Goal: Task Accomplishment & Management: Manage account settings

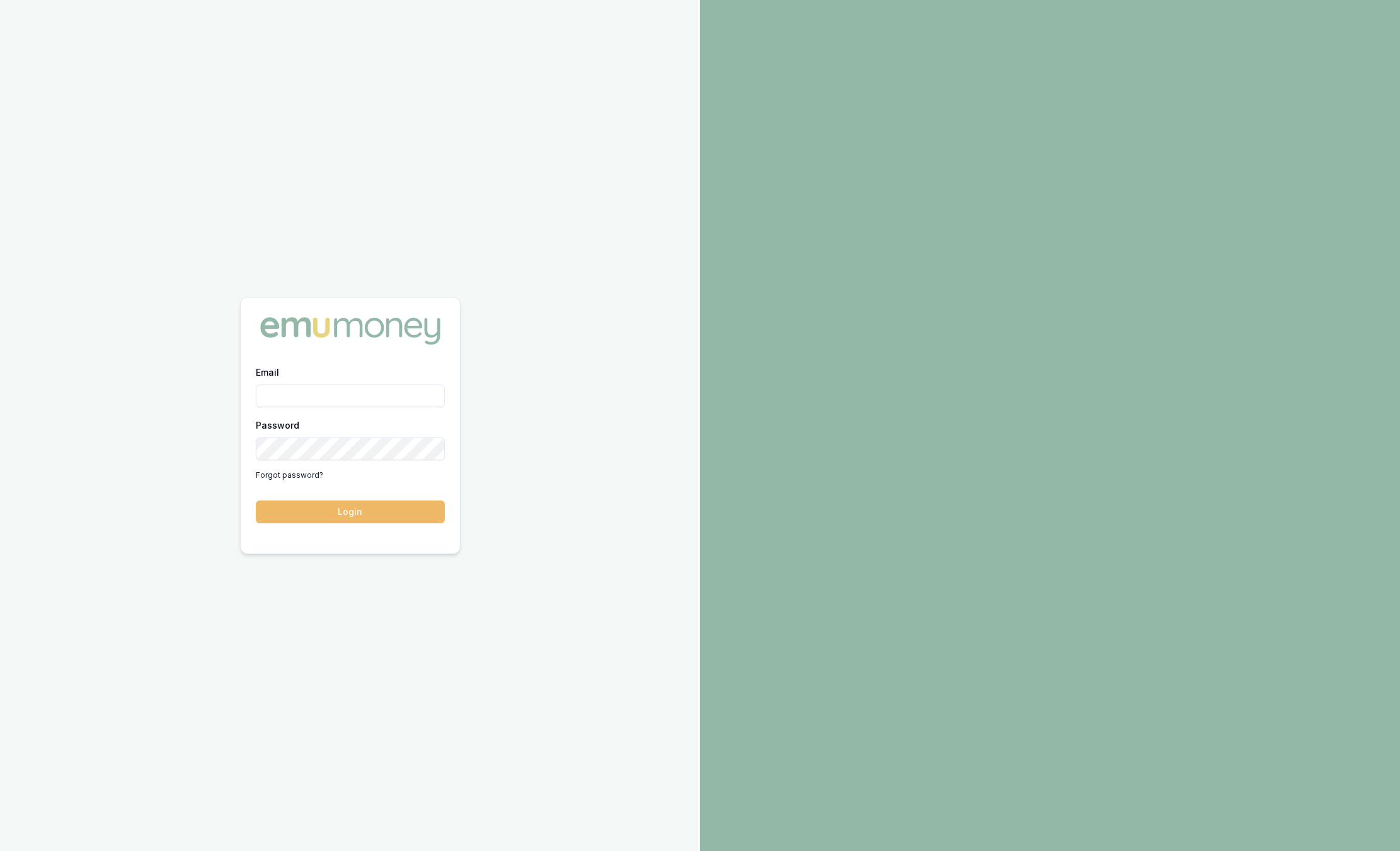
type input "[PERSON_NAME][EMAIL_ADDRESS][PERSON_NAME][DOMAIN_NAME]"
click at [358, 517] on button "Login" at bounding box center [350, 512] width 189 height 23
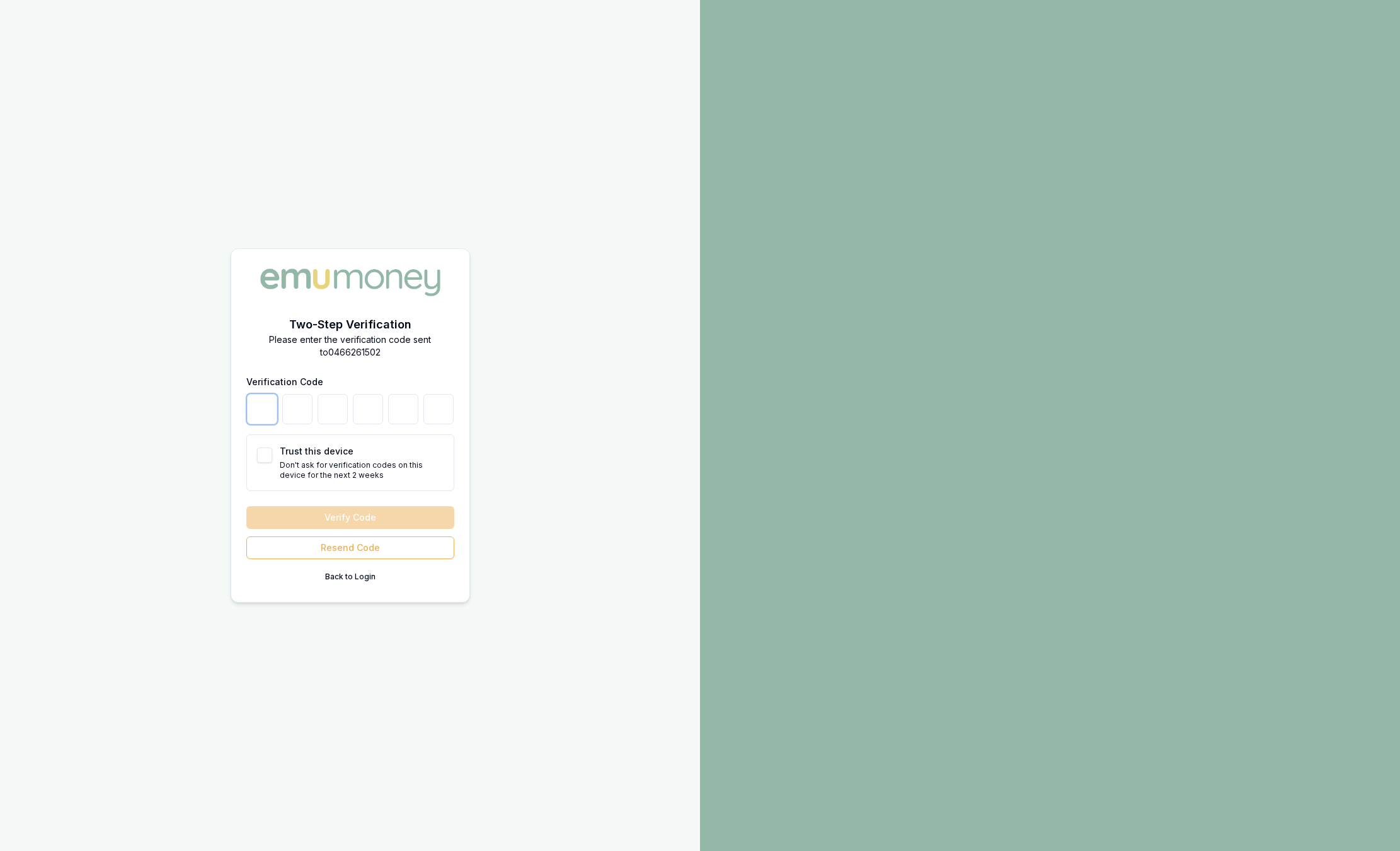
click at [259, 415] on input "number" at bounding box center [262, 409] width 30 height 30
type input "9"
type input "0"
type input "3"
type input "8"
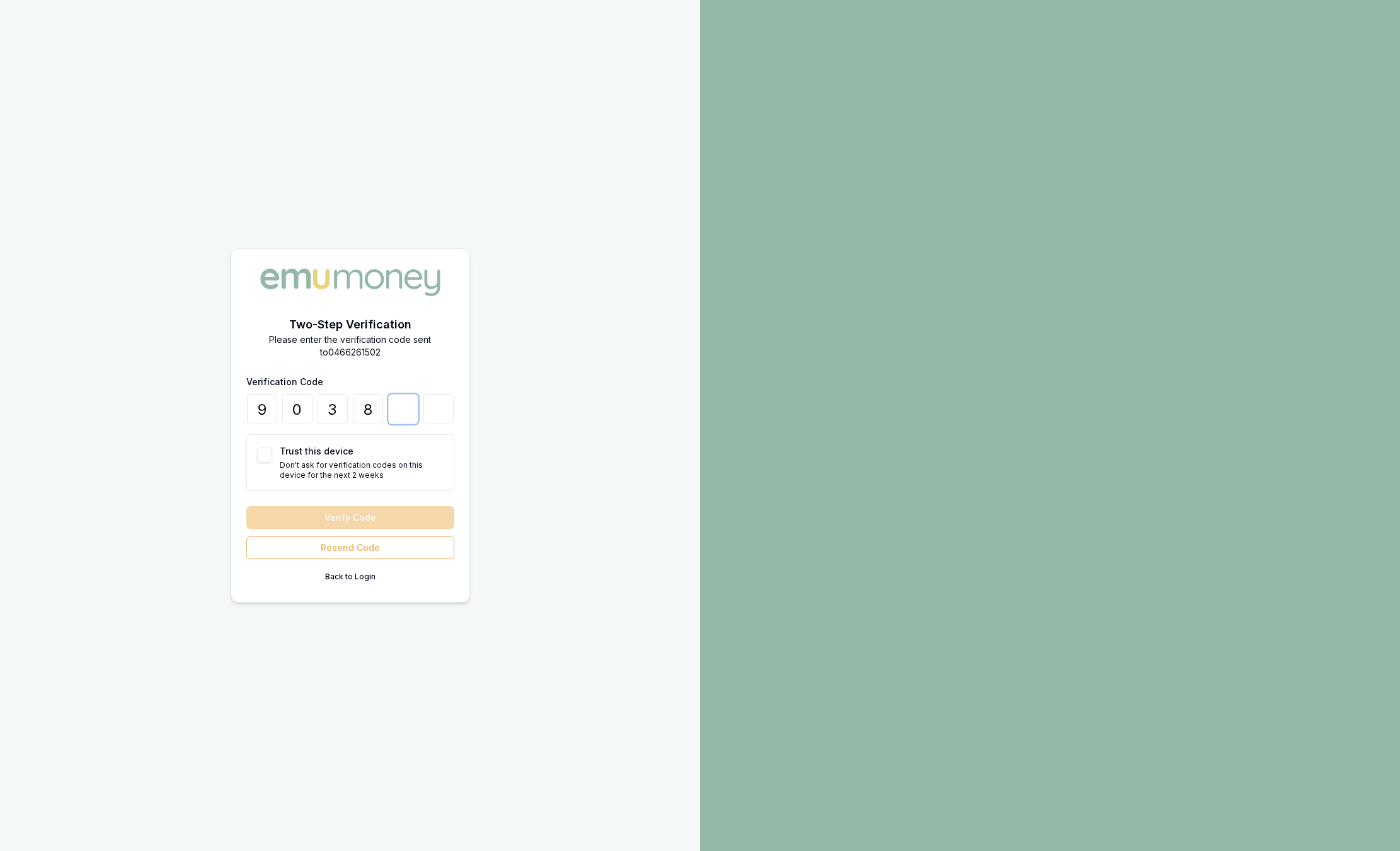
type input "9"
type input "4"
click at [260, 462] on button "Trust this device" at bounding box center [265, 454] width 15 height 15
checkbox input "true"
click at [302, 516] on button "Verify Code" at bounding box center [350, 518] width 208 height 23
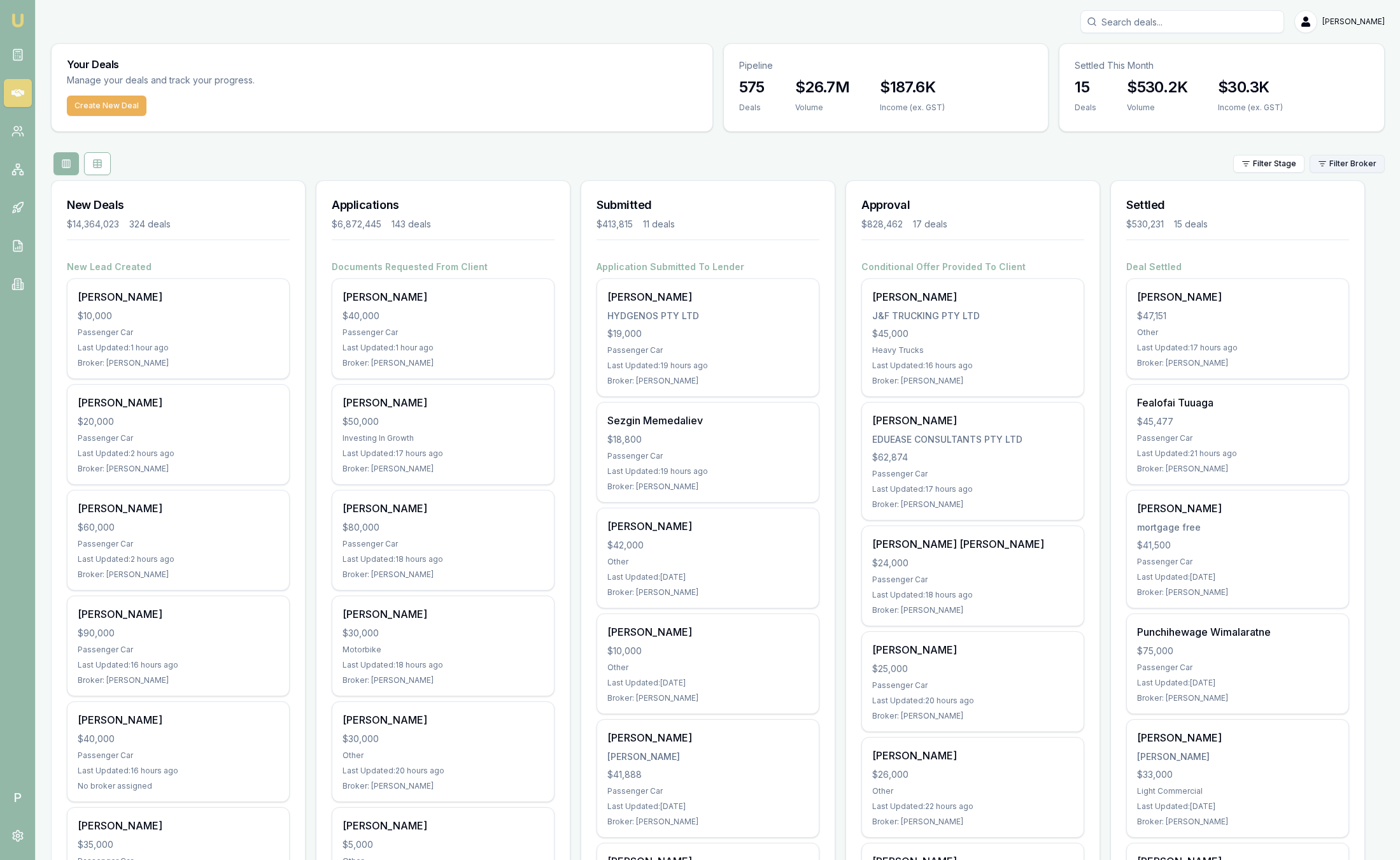
click at [1360, 161] on html "Emu Broker P Sam Crouch Toggle Menu Your Deals Manage your deals and track your…" at bounding box center [700, 430] width 1400 height 860
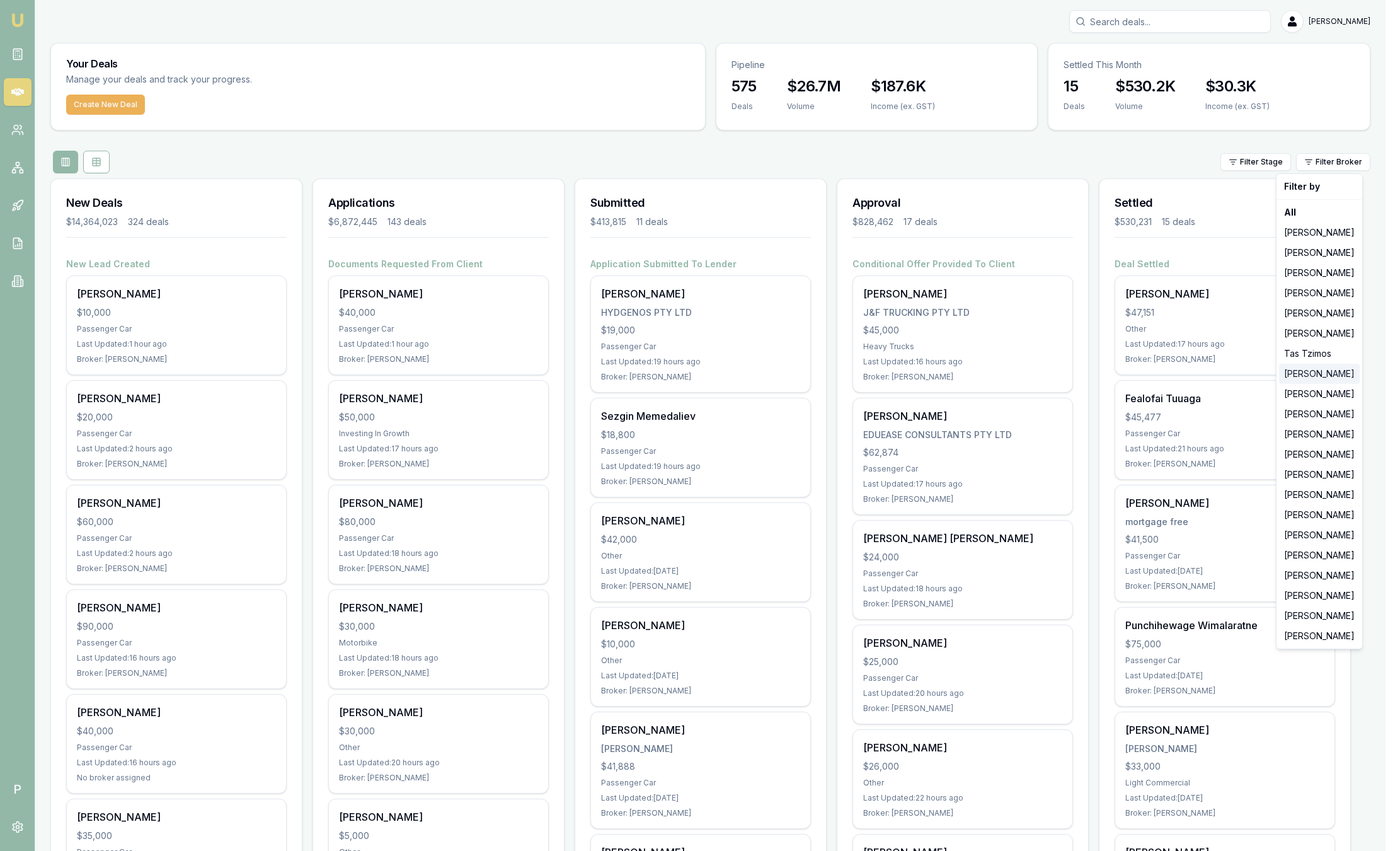
click at [1325, 377] on div "Baron Ketterman" at bounding box center [1319, 374] width 81 height 20
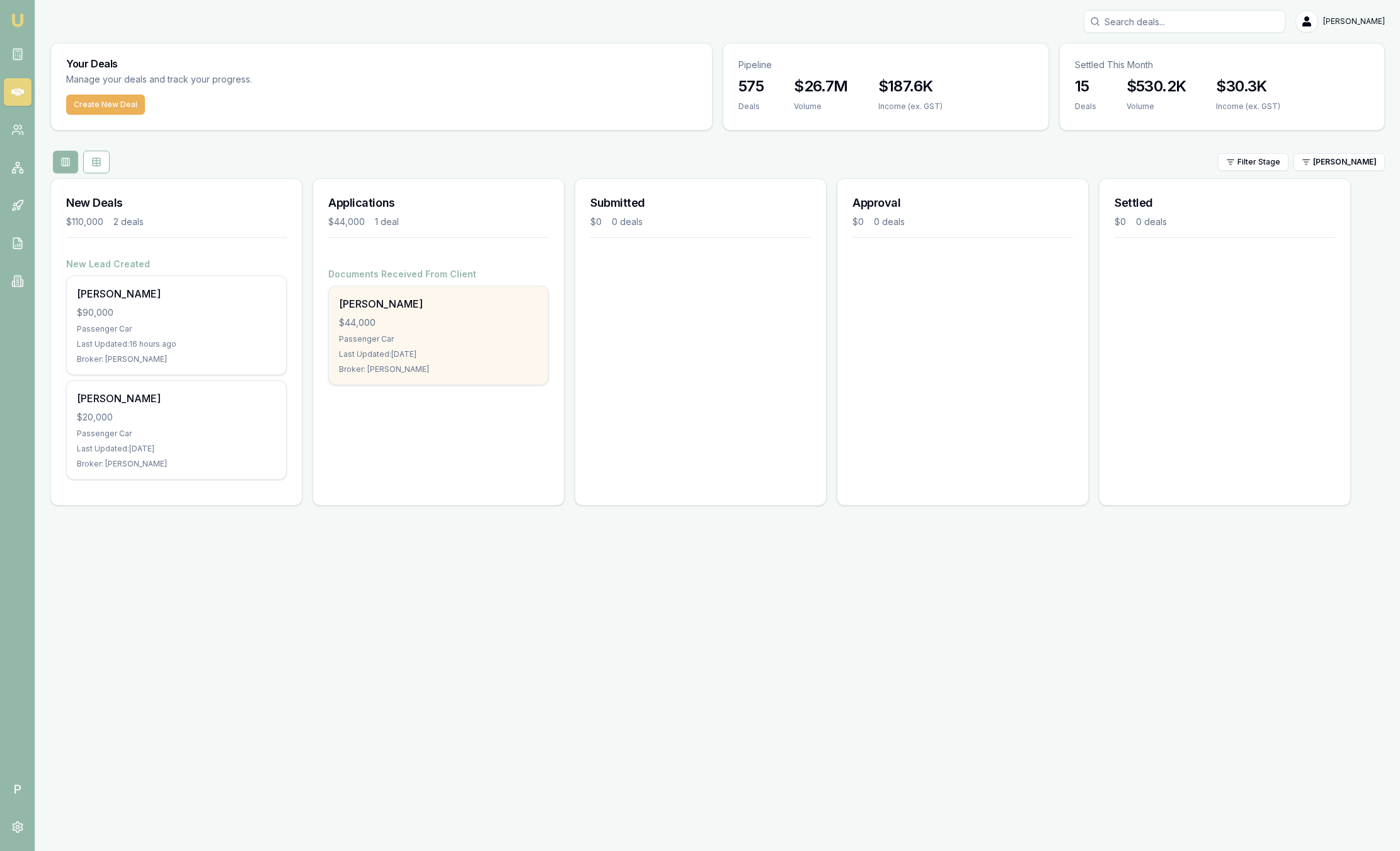
click at [426, 315] on div "Donna Ceba $44,000 Passenger Car Last Updated: 5 days ago Broker: Baron Ketterm…" at bounding box center [438, 335] width 219 height 98
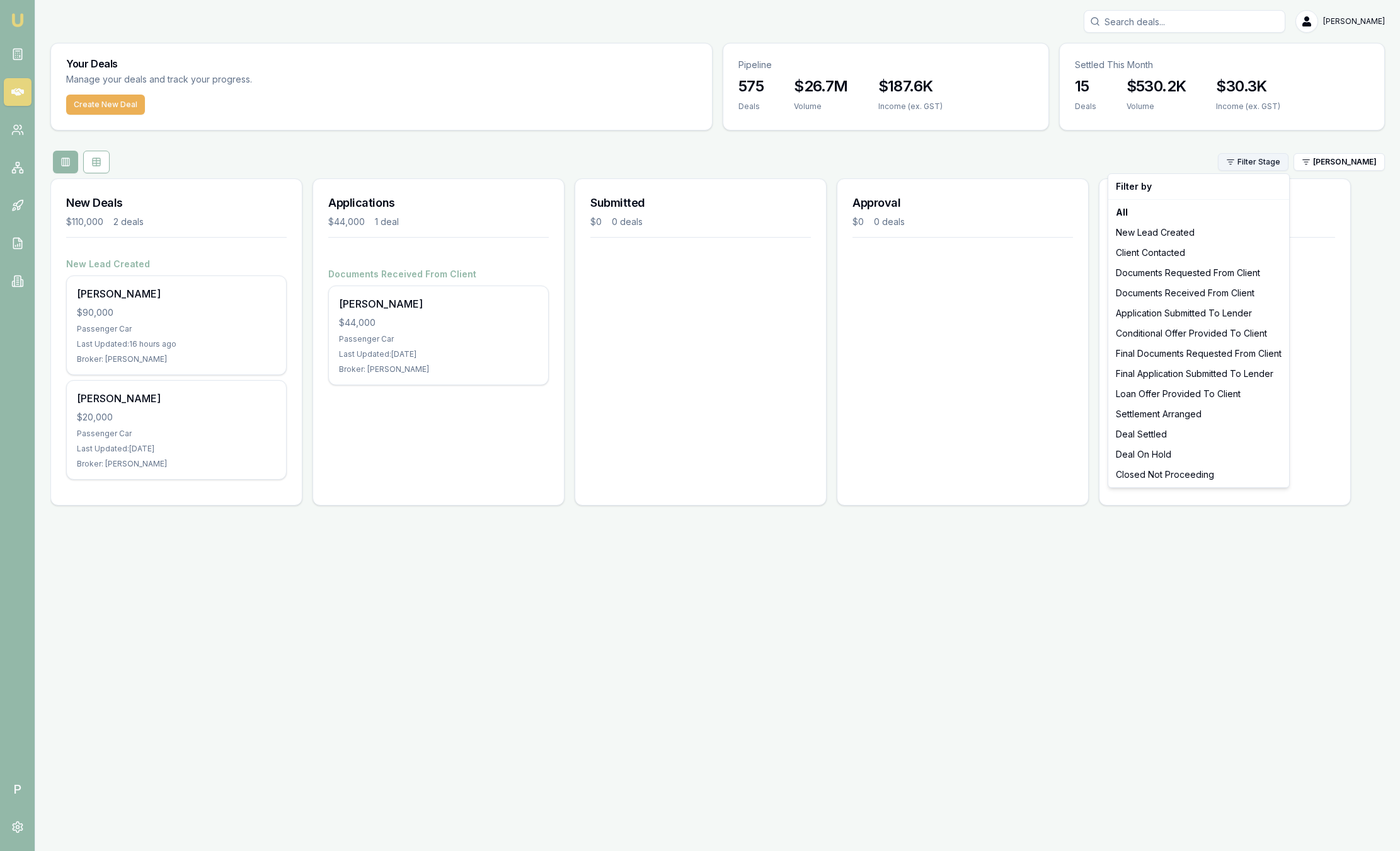
click at [1268, 160] on html "Emu Broker P Sam Crouch Toggle Menu Your Deals Manage your deals and track your…" at bounding box center [700, 425] width 1400 height 851
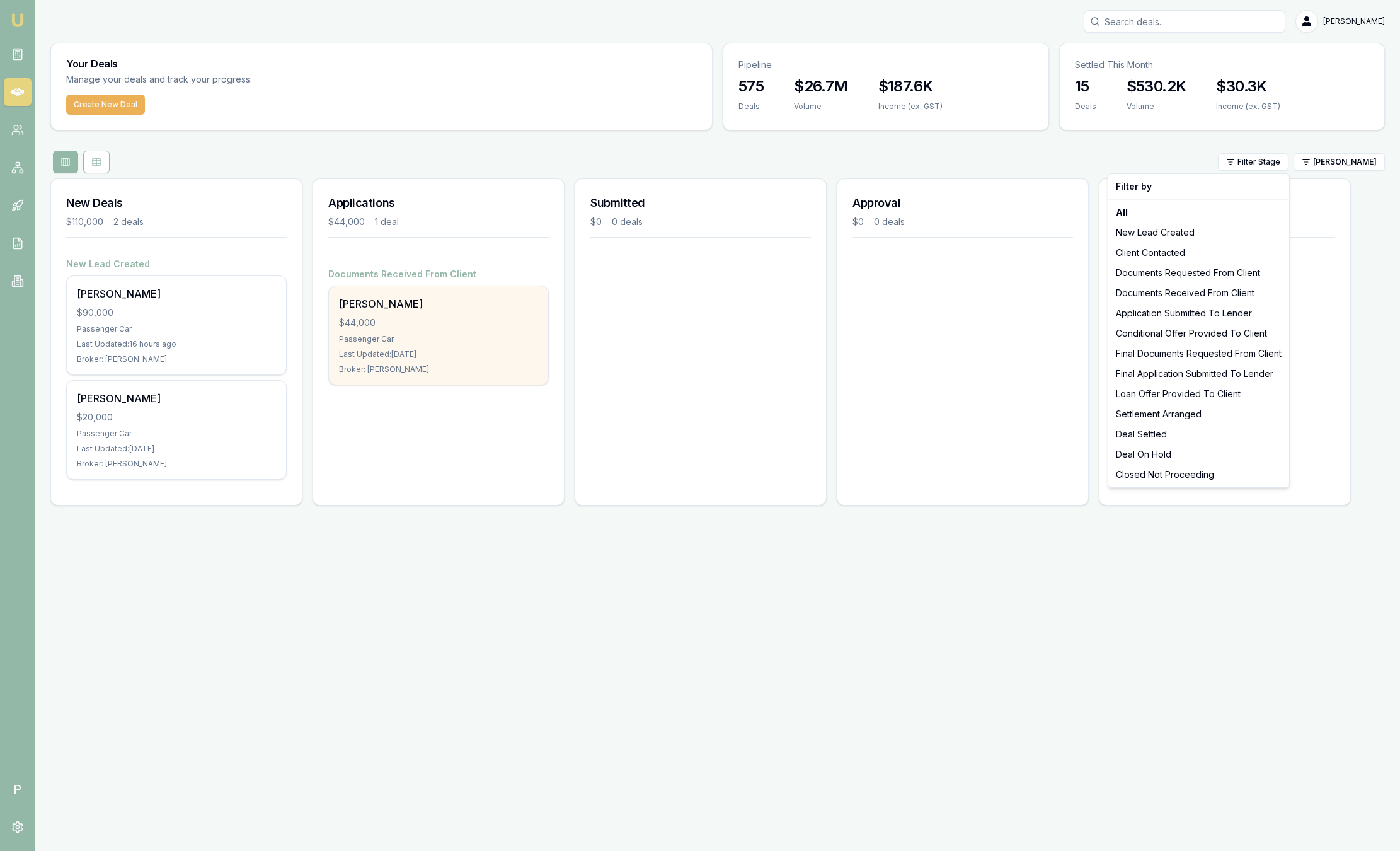
click at [450, 349] on html "Emu Broker P Sam Crouch Toggle Menu Your Deals Manage your deals and track your…" at bounding box center [700, 425] width 1400 height 851
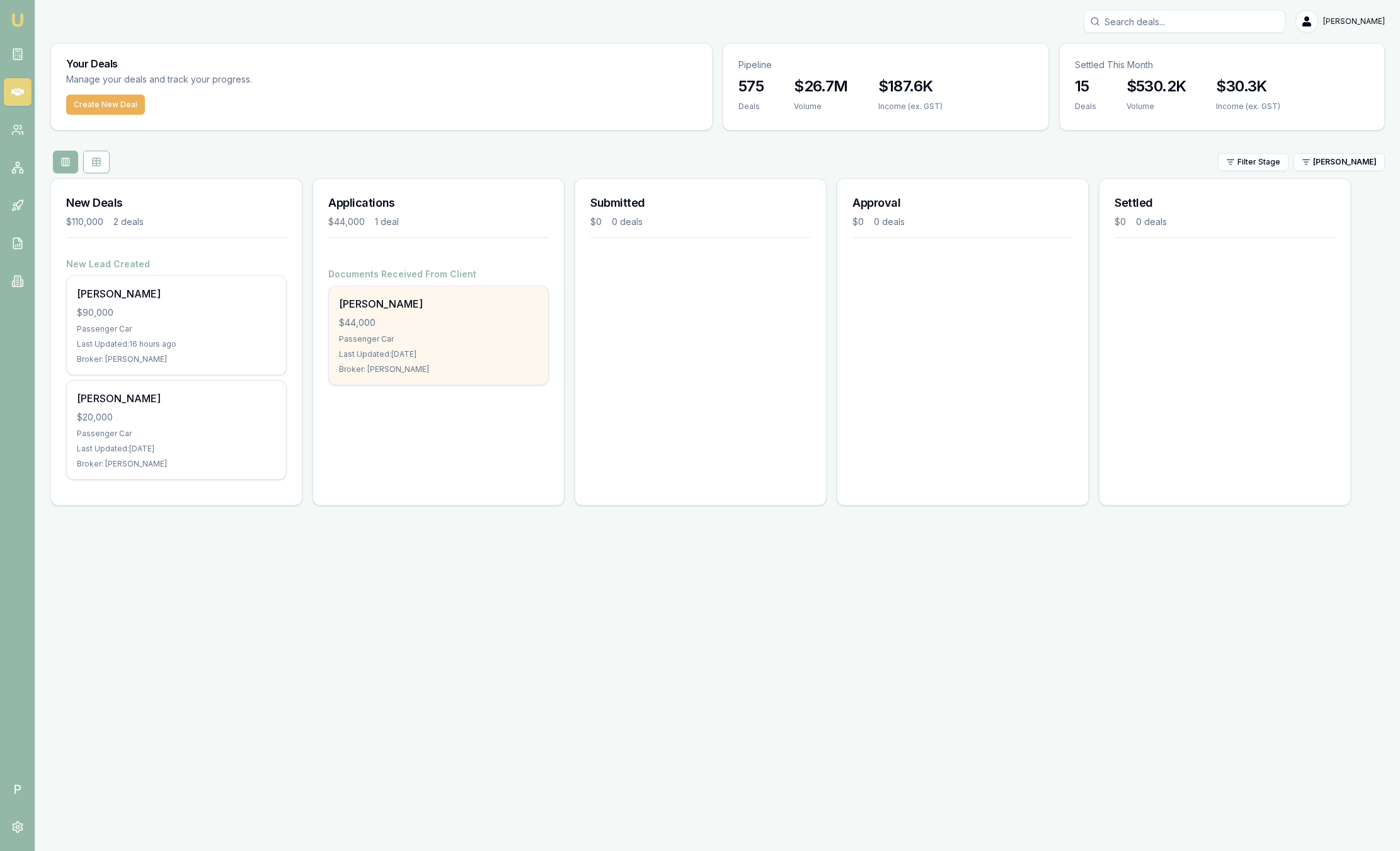
click at [450, 350] on div "Last Updated: 5 days ago" at bounding box center [438, 355] width 199 height 10
click at [414, 365] on div "Broker: Baron Ketterman" at bounding box center [438, 370] width 199 height 10
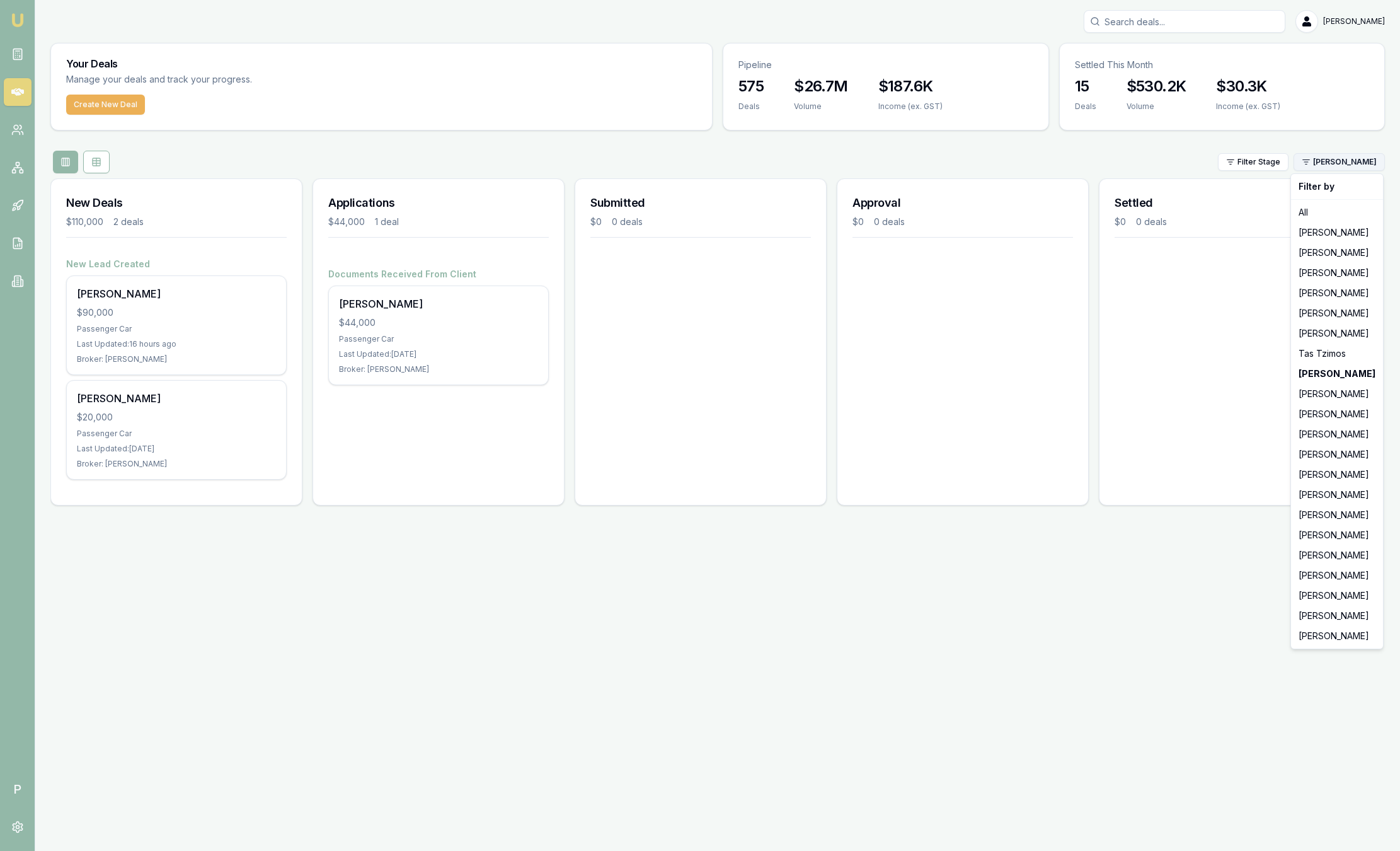
click at [1376, 160] on html "Emu Broker P Sam Crouch Toggle Menu Your Deals Manage your deals and track your…" at bounding box center [700, 425] width 1400 height 851
click at [1345, 236] on div "Jackson Fanfulla" at bounding box center [1337, 233] width 87 height 20
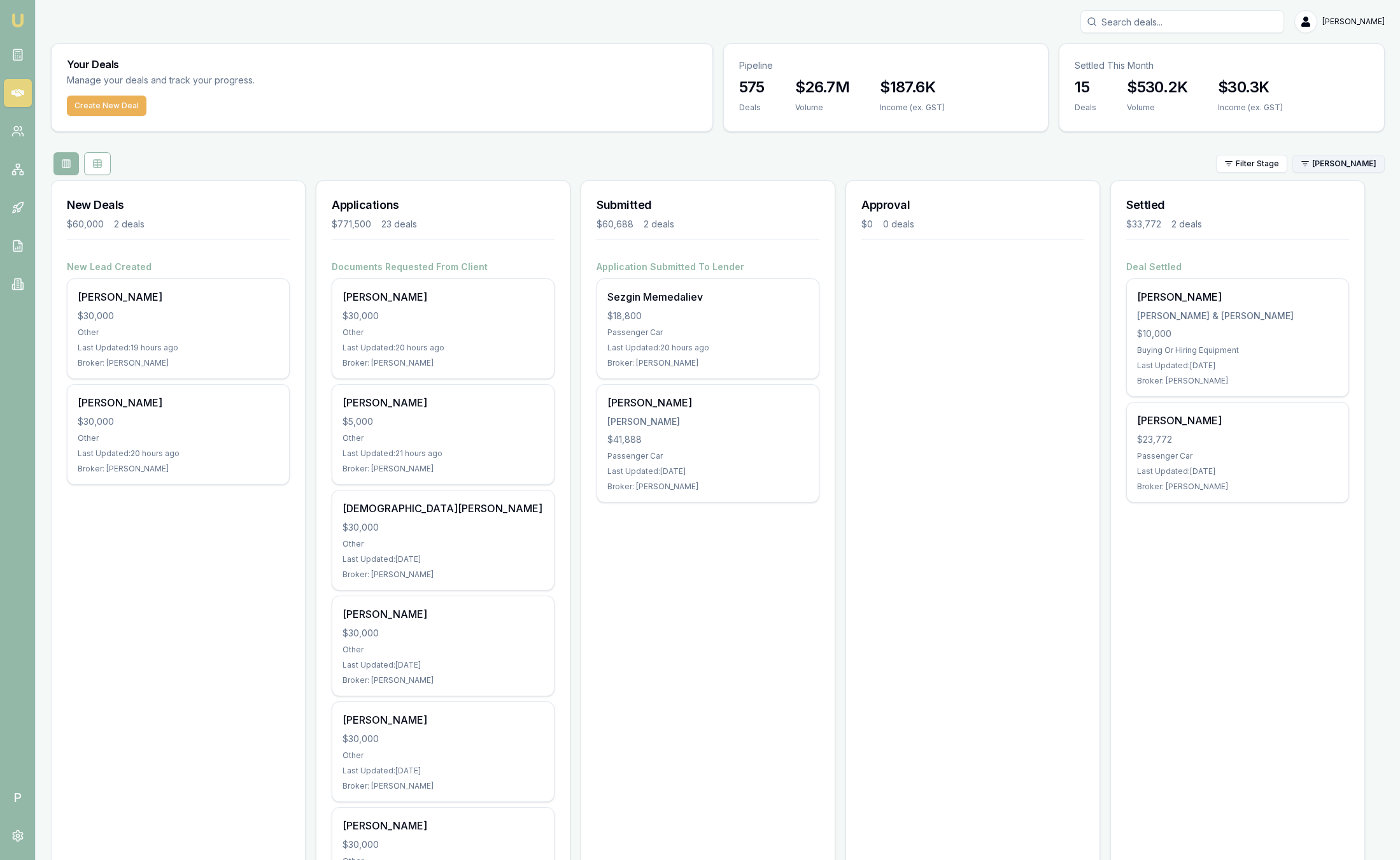
click at [1361, 167] on html "Emu Broker P Sam Crouch Toggle Menu Your Deals Manage your deals and track your…" at bounding box center [700, 430] width 1400 height 860
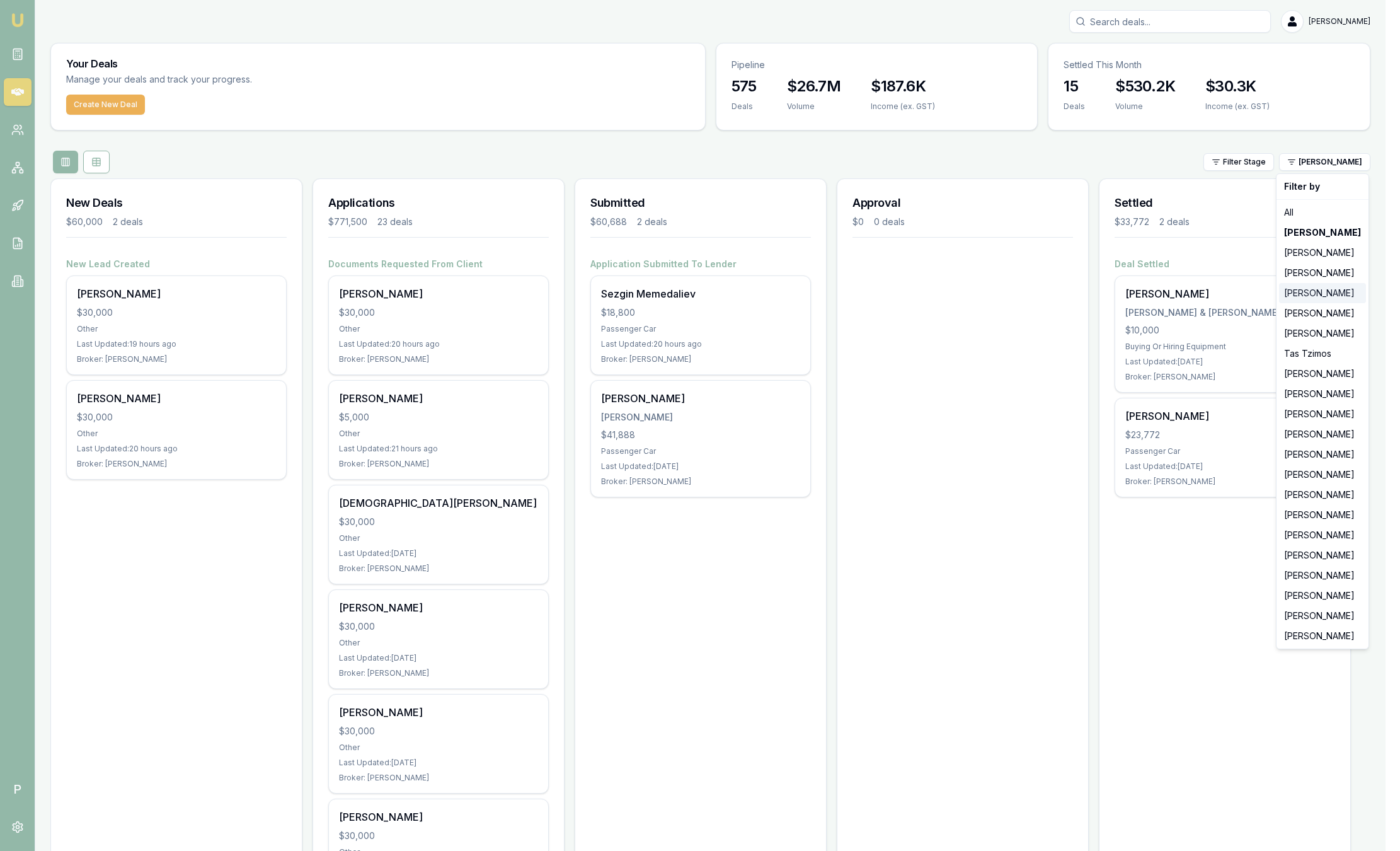
click at [1323, 298] on div "Evette Abdo" at bounding box center [1323, 293] width 87 height 20
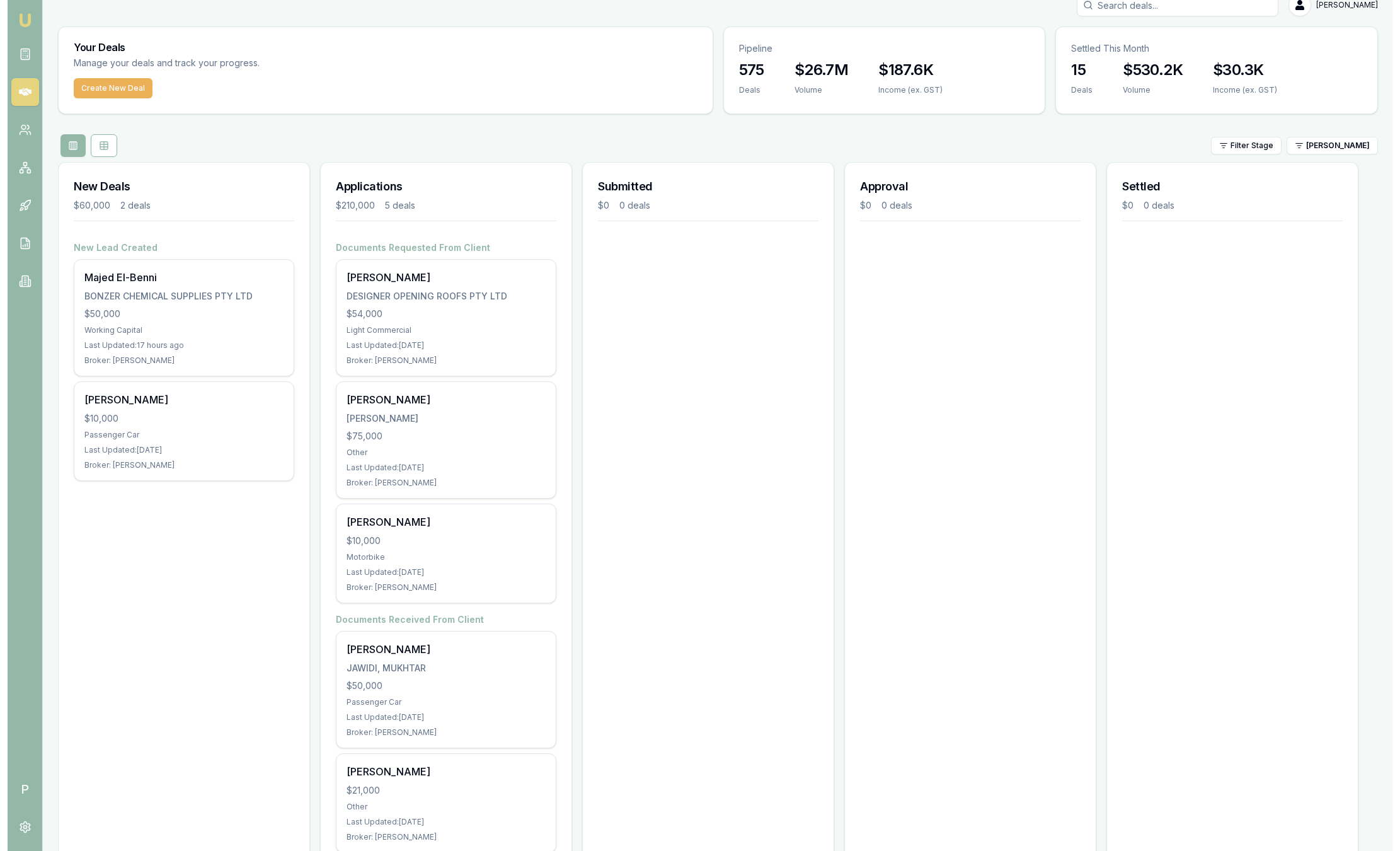
scroll to position [54, 0]
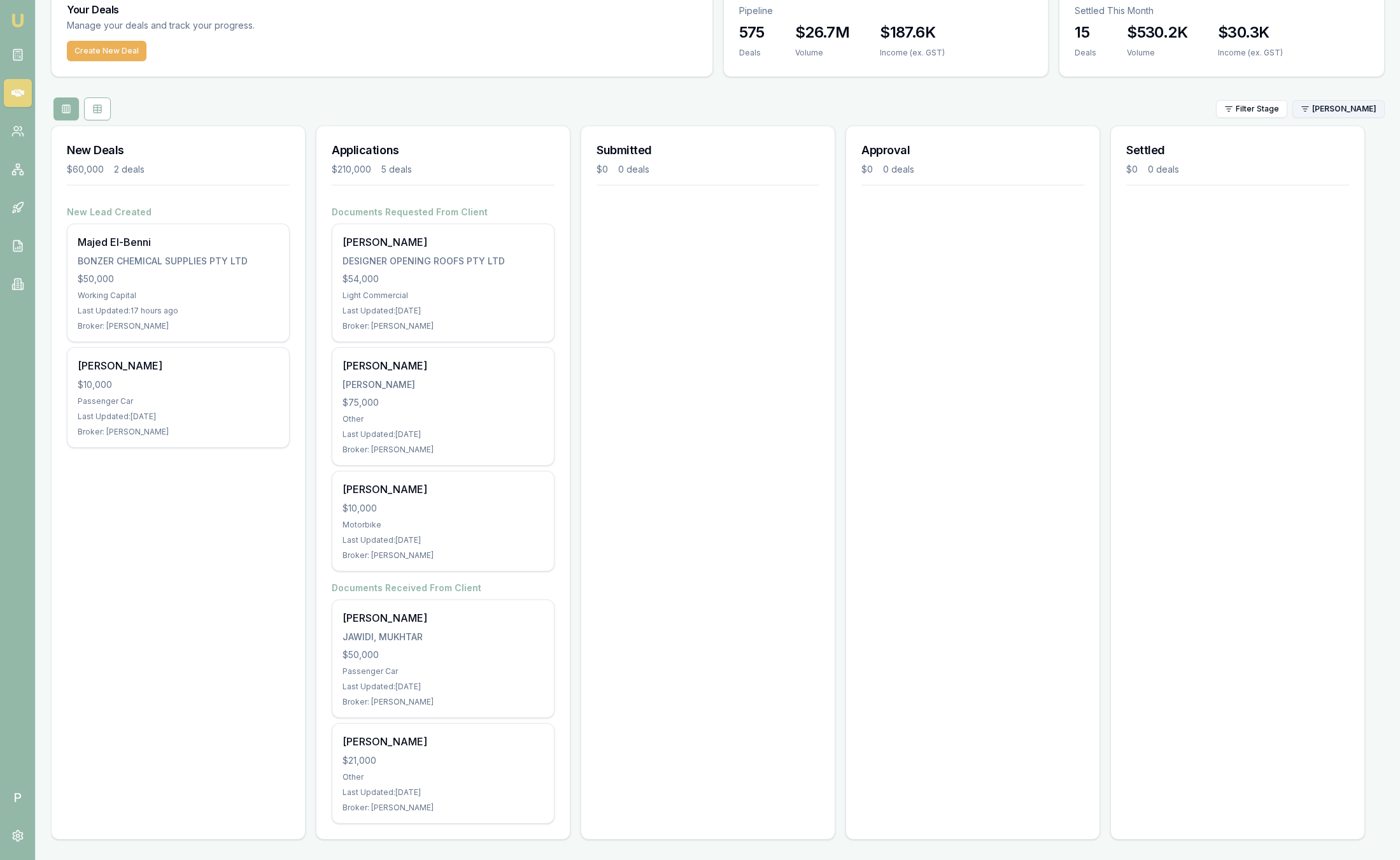
click at [1374, 117] on html "Emu Broker P Sam Crouch Toggle Menu Your Deals Manage your deals and track your…" at bounding box center [700, 375] width 1400 height 860
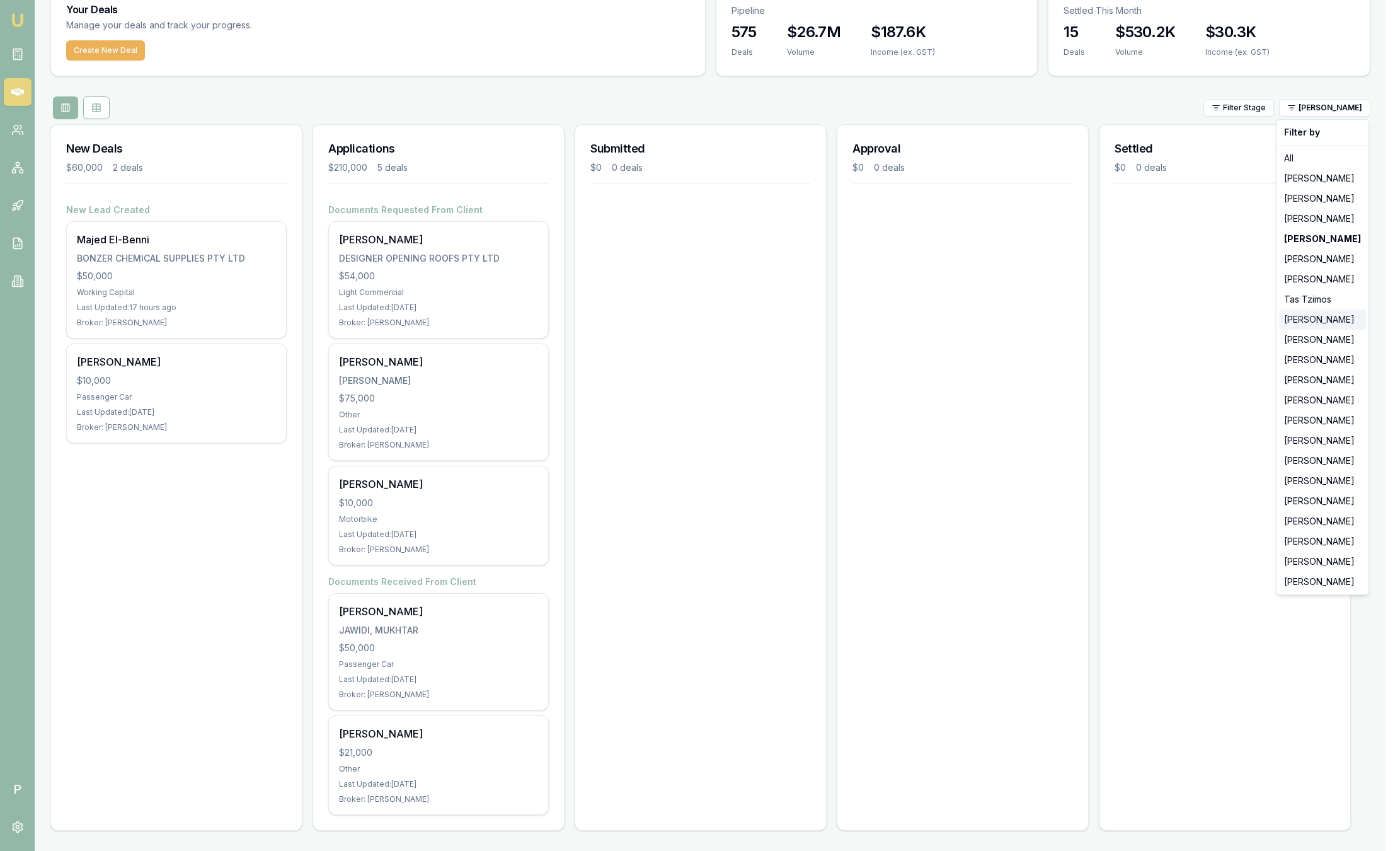
click at [1321, 317] on div "Baron Ketterman" at bounding box center [1323, 320] width 87 height 20
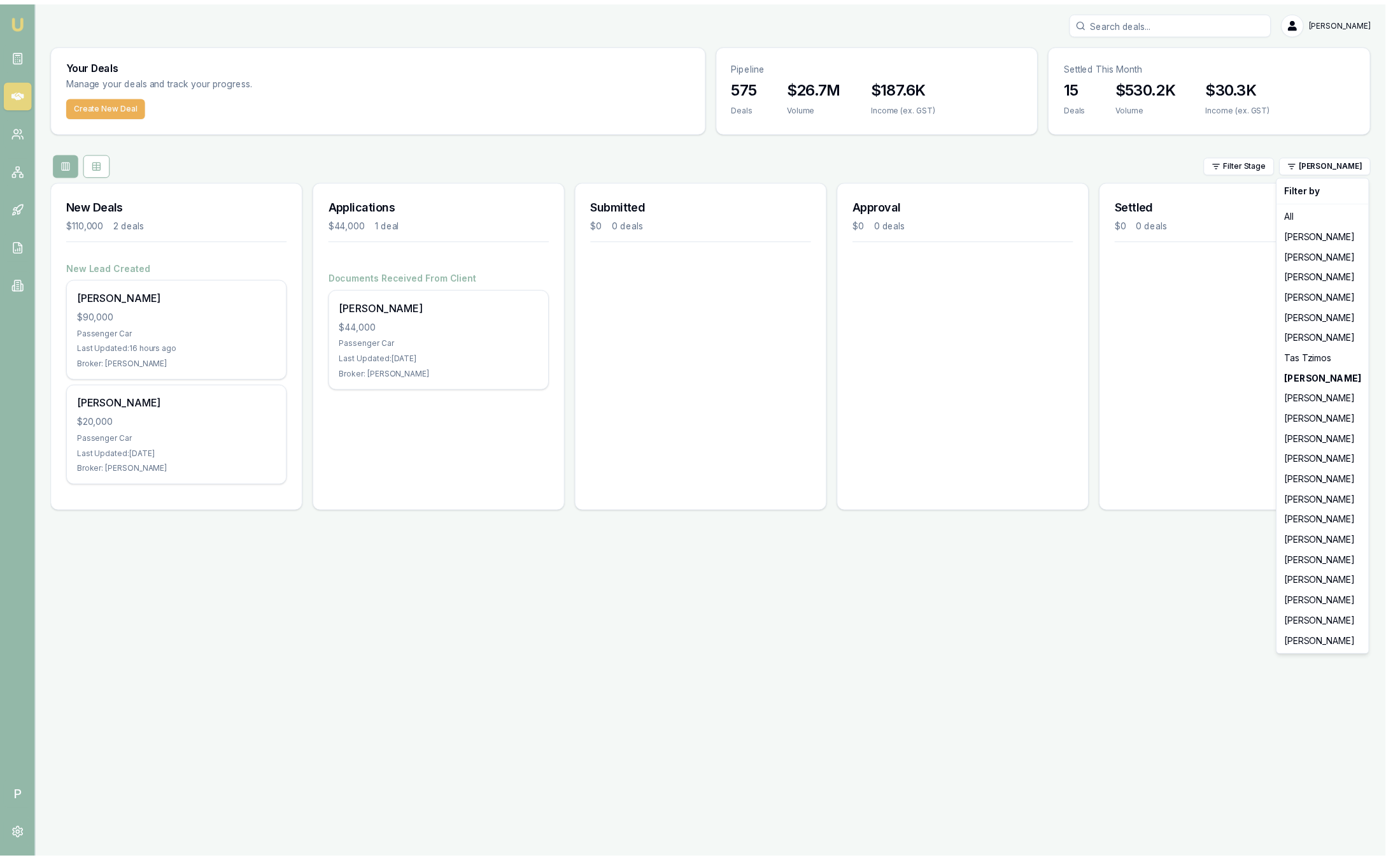
scroll to position [0, 0]
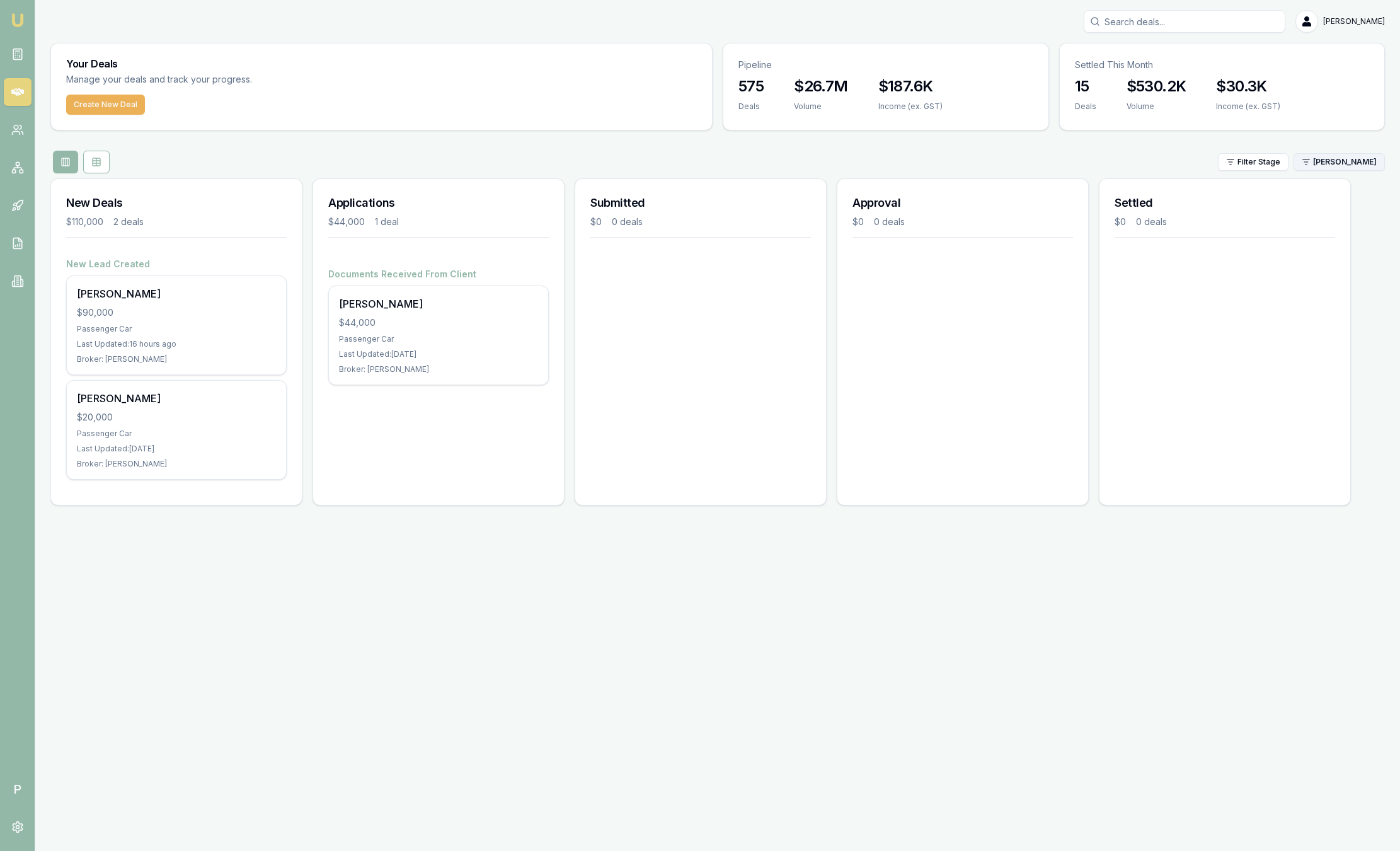
click at [1312, 160] on html "Emu Broker P Sam Crouch Toggle Menu Your Deals Manage your deals and track your…" at bounding box center [700, 425] width 1400 height 851
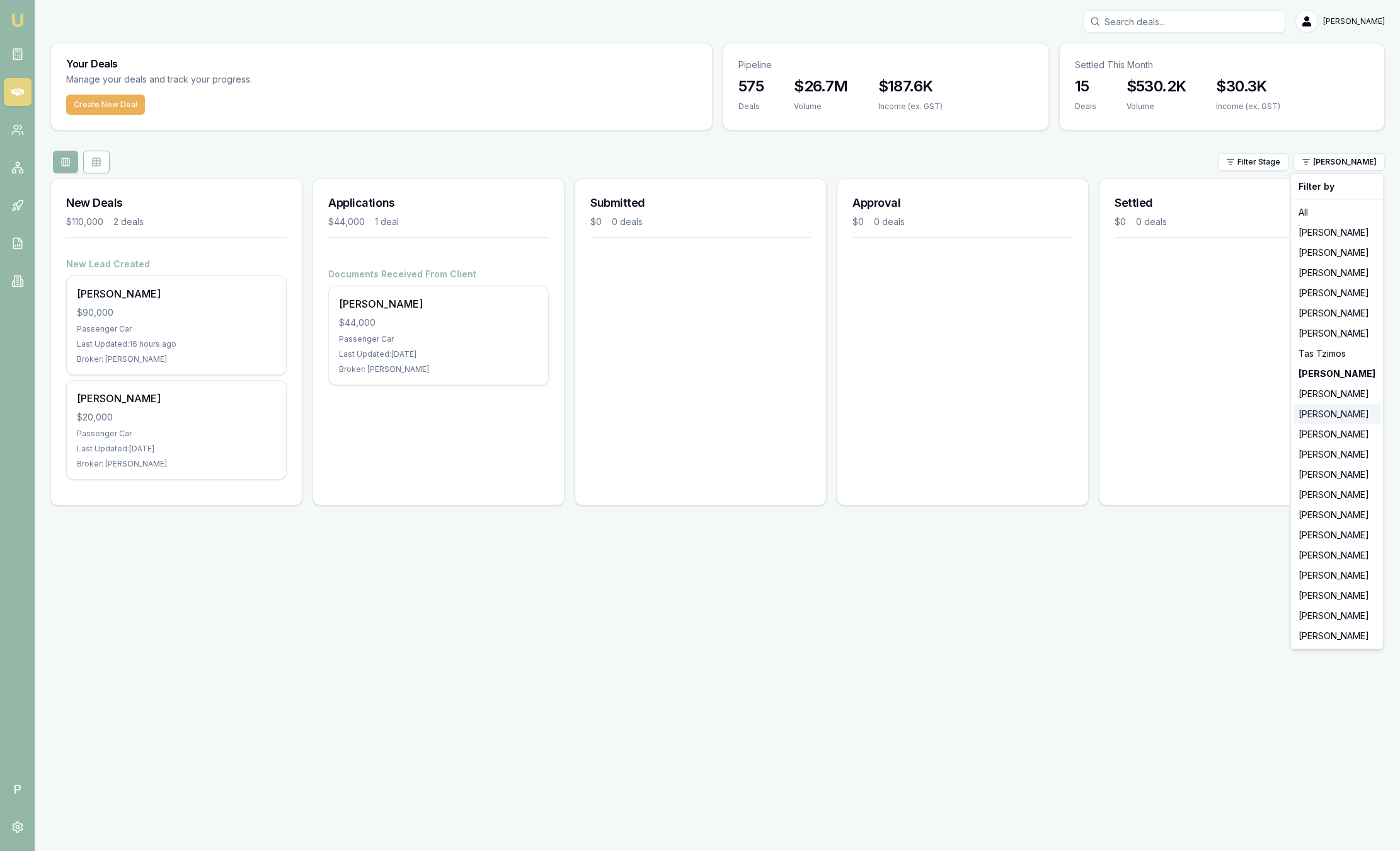
click at [1344, 414] on div "Pinkesh Patel" at bounding box center [1337, 414] width 87 height 20
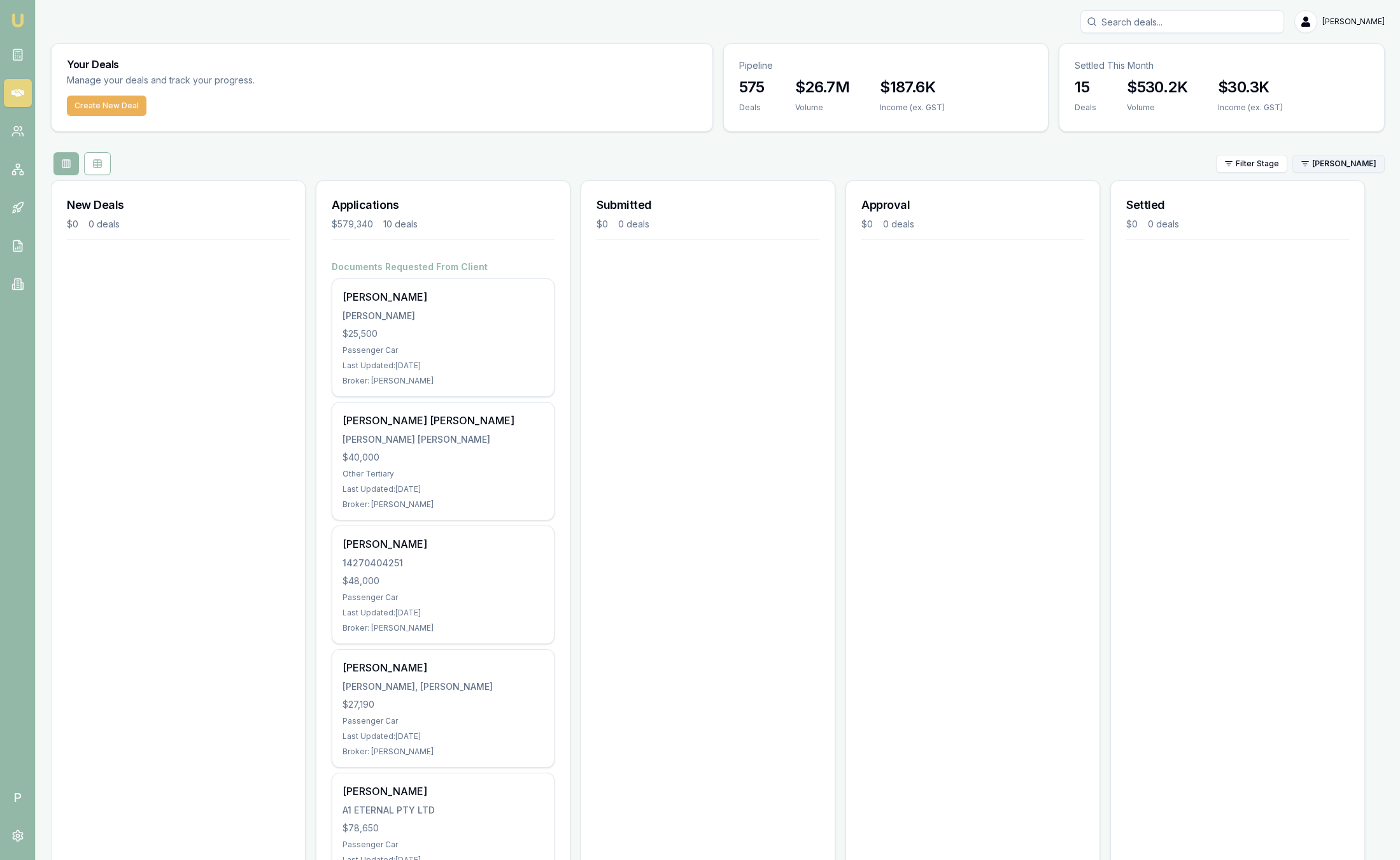
click at [1344, 158] on html "Emu Broker P Sam Crouch Toggle Menu Your Deals Manage your deals and track your…" at bounding box center [700, 430] width 1400 height 860
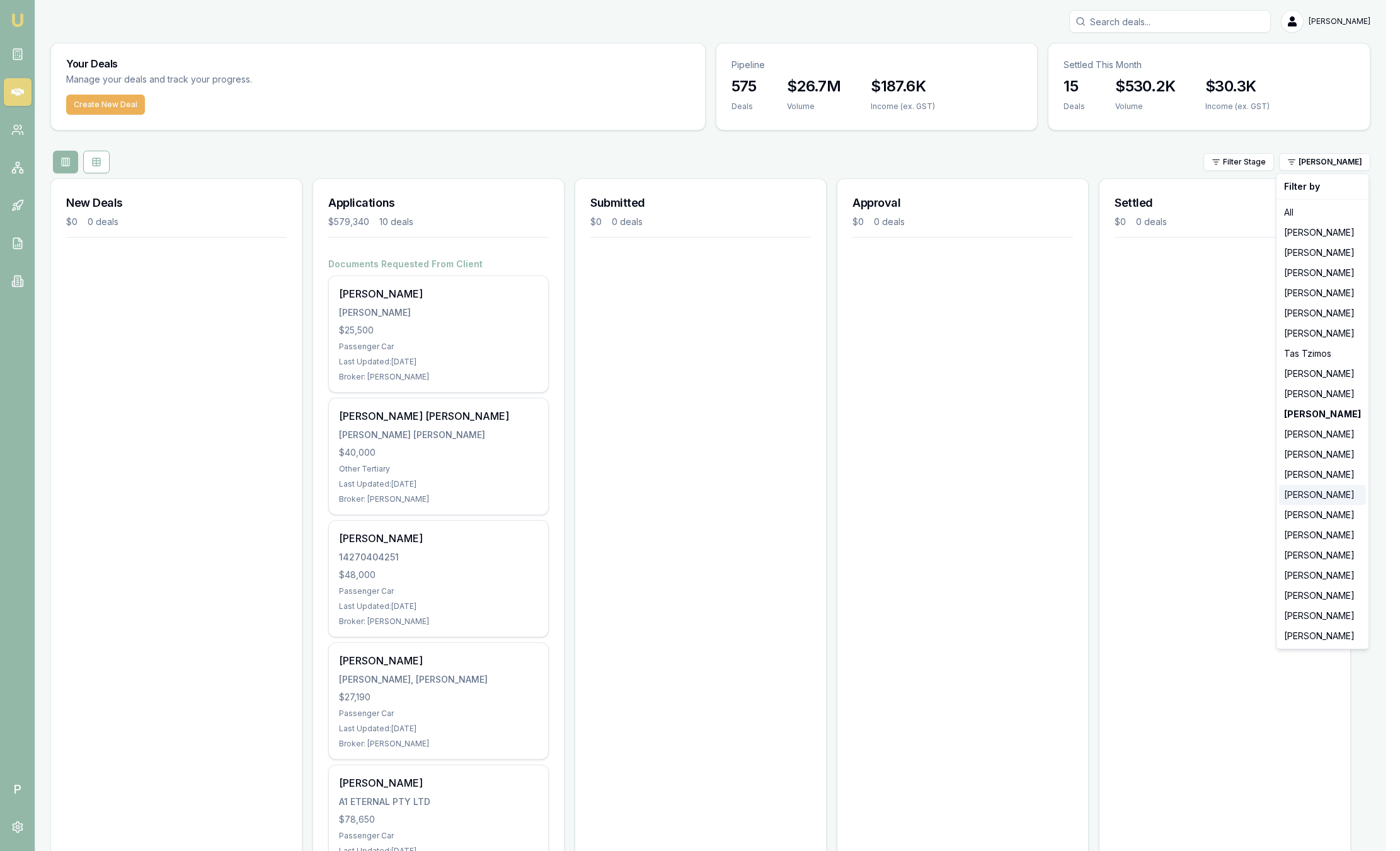
click at [1314, 494] on div "Wendy Fonseka" at bounding box center [1323, 494] width 87 height 20
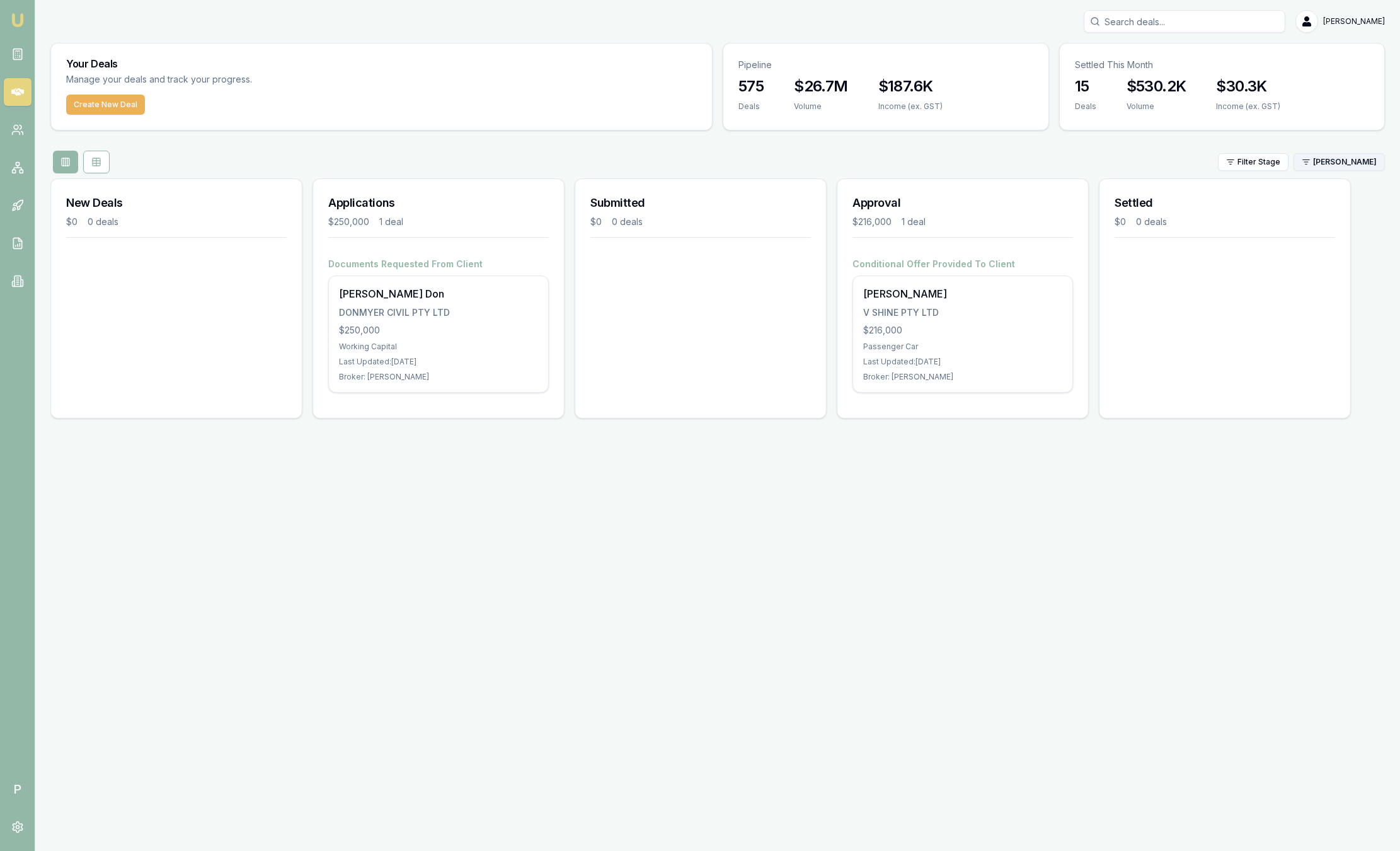
click at [1354, 153] on html "Emu Broker P Sam Crouch Toggle Menu Your Deals Manage your deals and track your…" at bounding box center [700, 425] width 1400 height 851
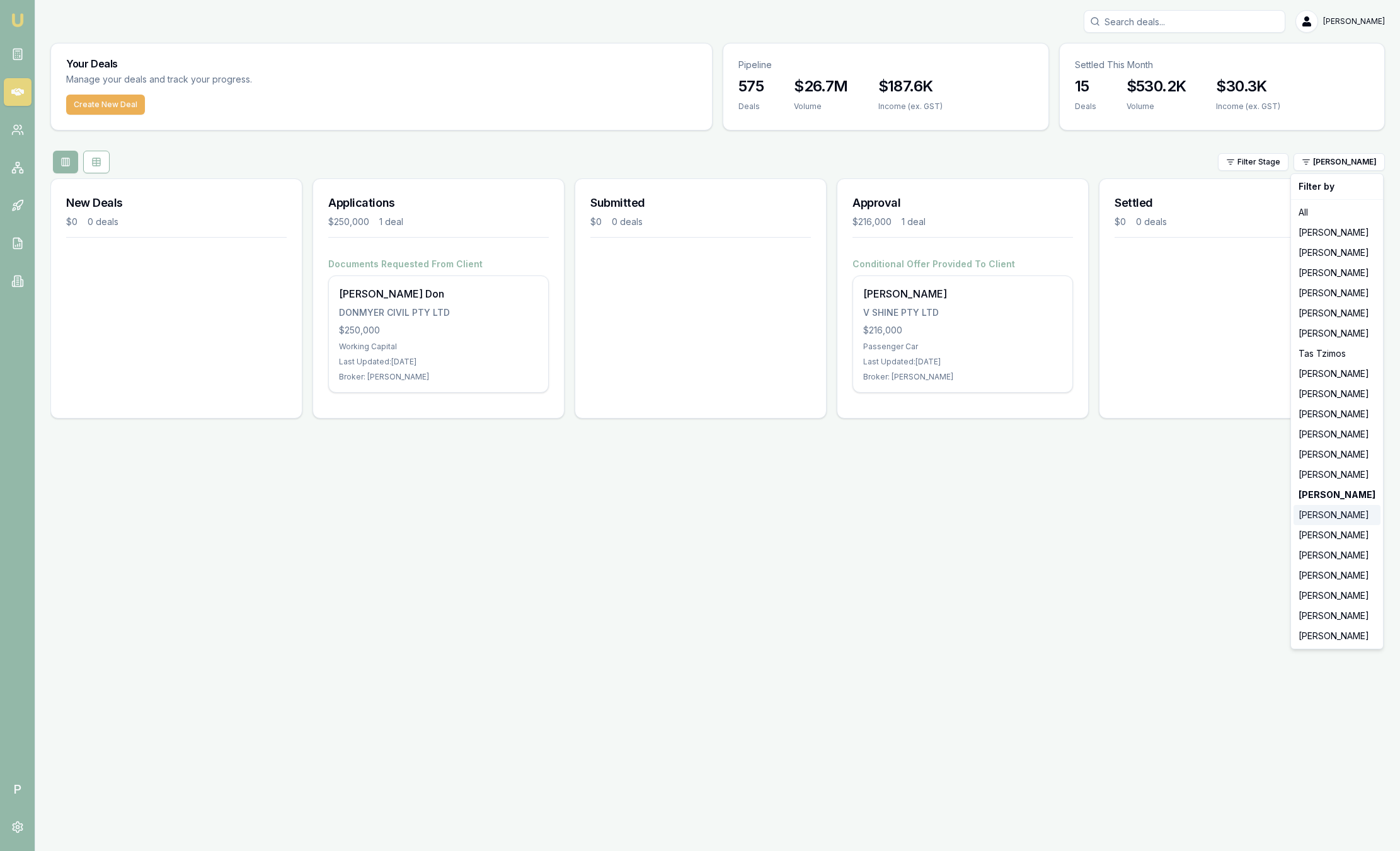
click at [1356, 519] on div "Rachael Connors" at bounding box center [1337, 515] width 87 height 20
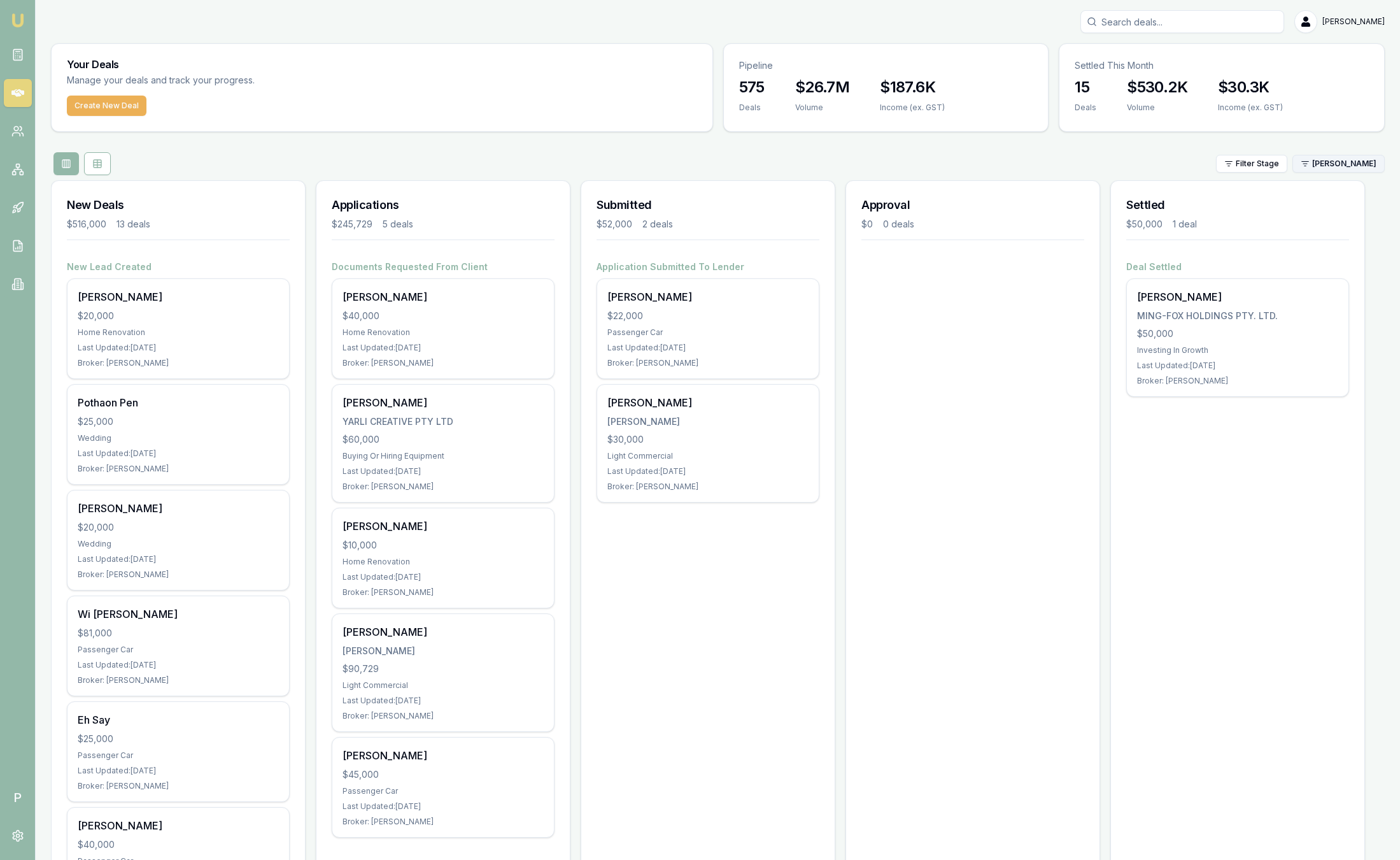
click at [1345, 164] on html "Emu Broker P Sam Crouch Toggle Menu Your Deals Manage your deals and track your…" at bounding box center [700, 430] width 1400 height 860
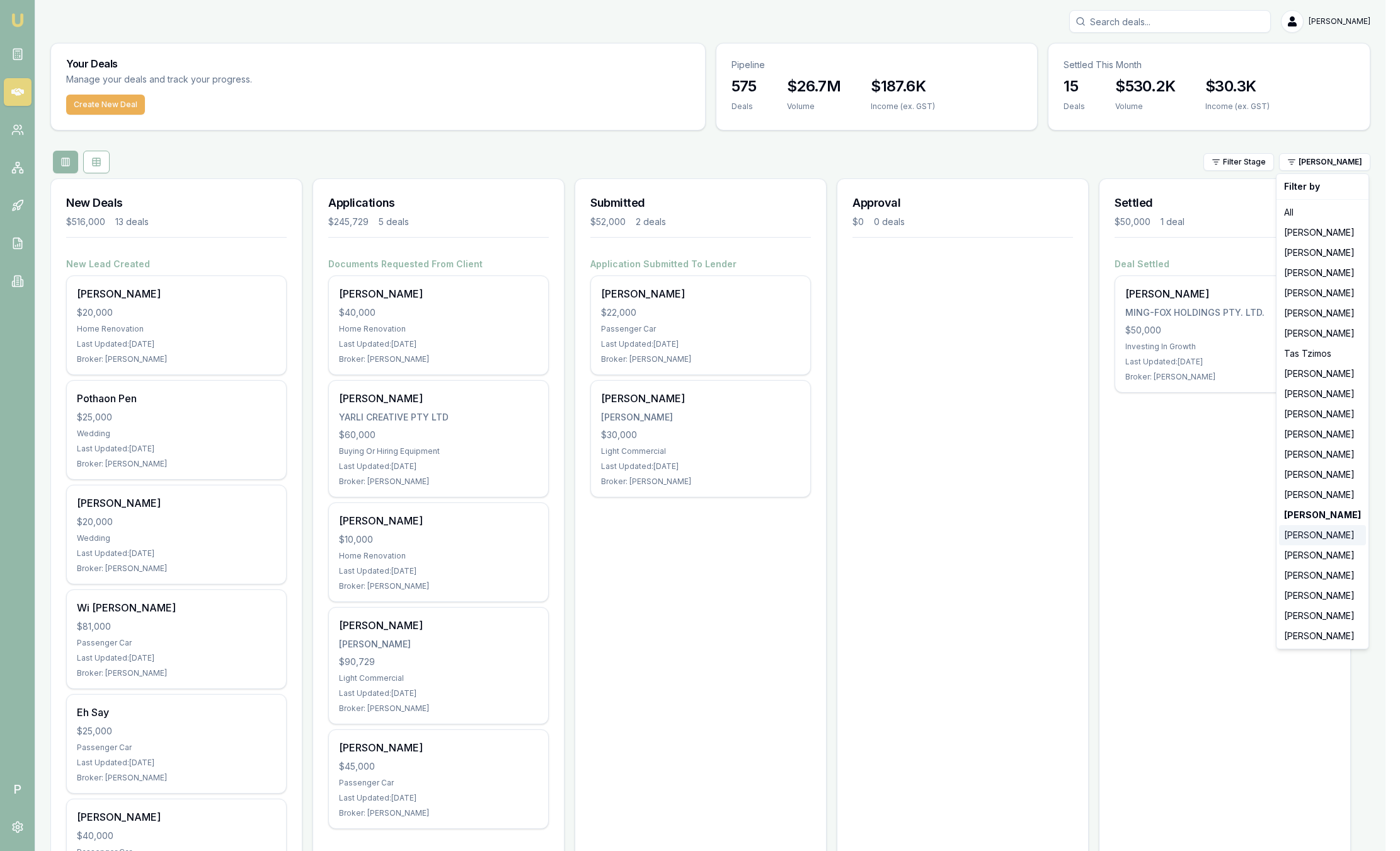
click at [1334, 540] on div "Natasha McCallum" at bounding box center [1323, 535] width 87 height 20
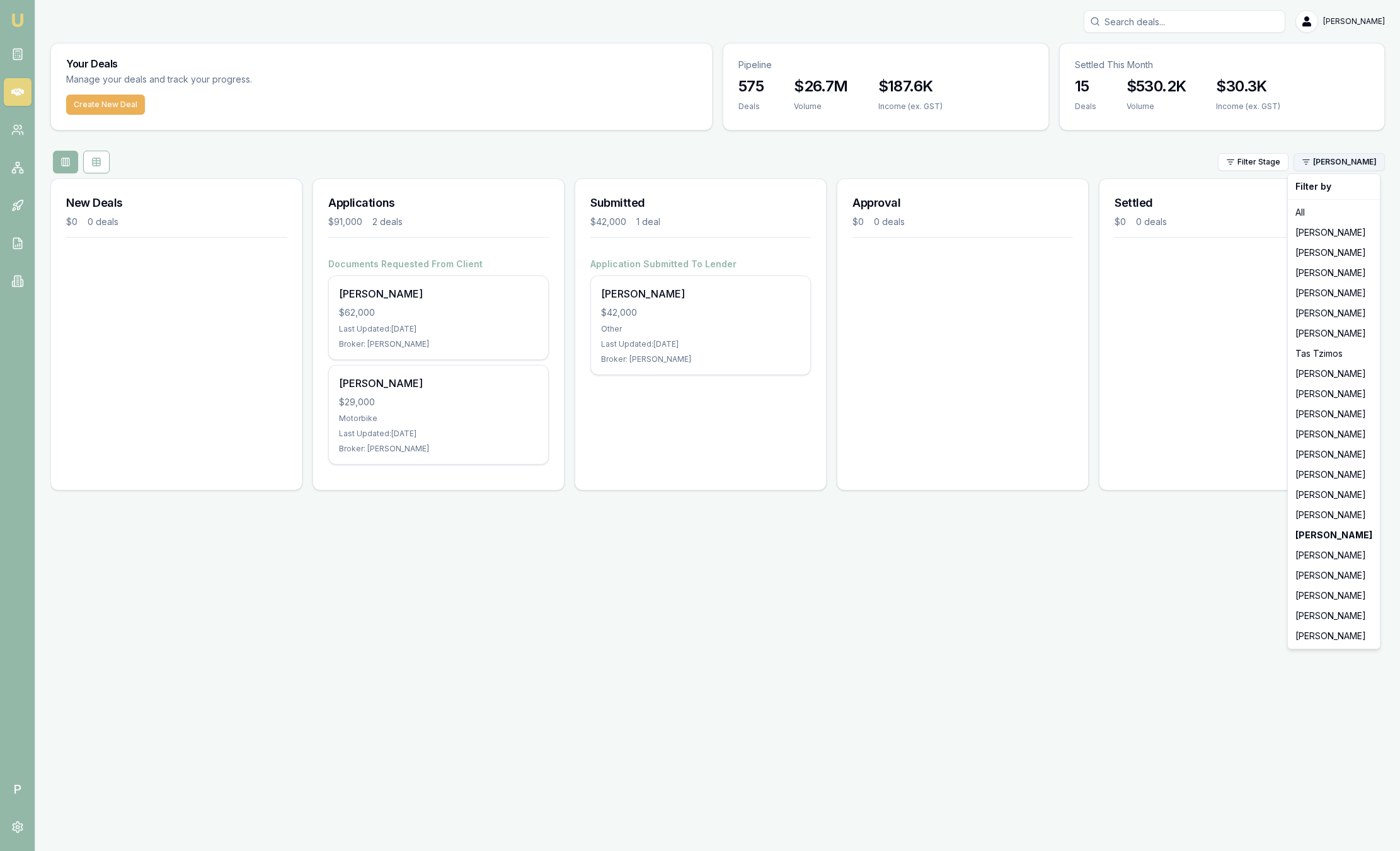
click at [1364, 155] on html "Emu Broker P Sam Crouch Toggle Menu Your Deals Manage your deals and track your…" at bounding box center [700, 425] width 1400 height 851
click at [1336, 571] on div "Stevette Gelavis" at bounding box center [1334, 576] width 87 height 20
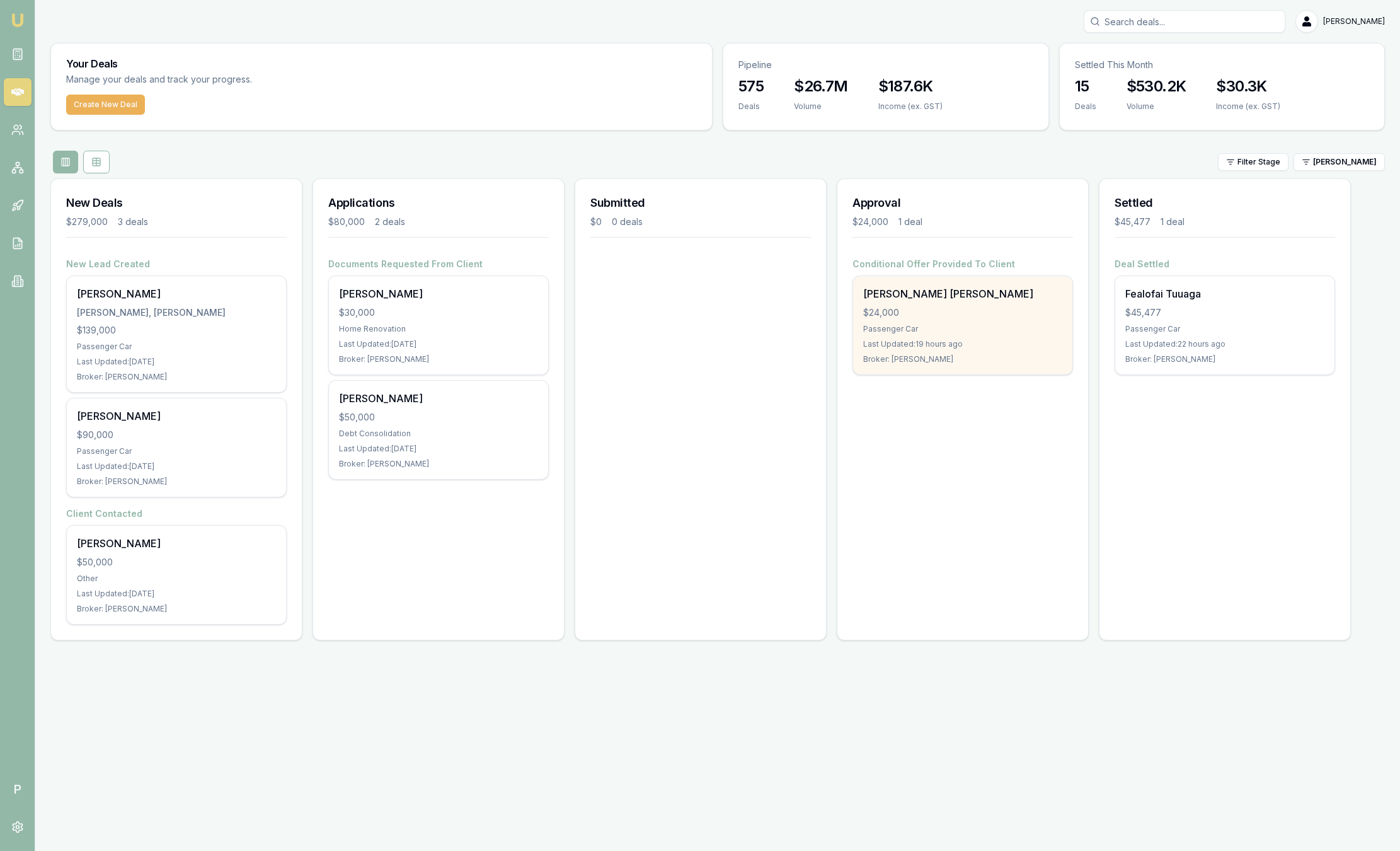
click at [988, 306] on div "$24,000" at bounding box center [963, 312] width 199 height 13
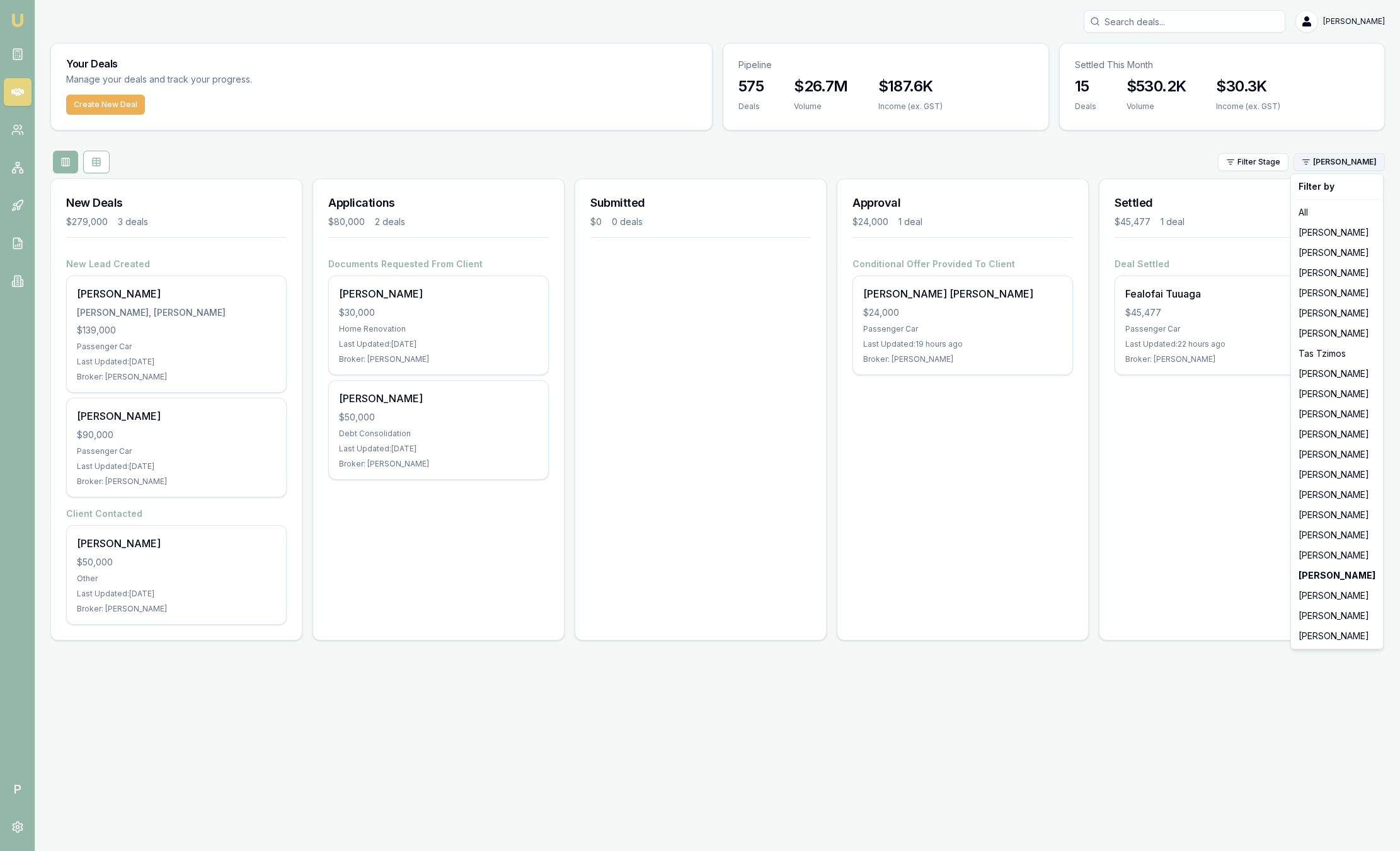
click at [1320, 165] on html "Emu Broker P Sam Crouch Toggle Menu Your Deals Manage your deals and track your…" at bounding box center [700, 425] width 1400 height 851
click at [1342, 621] on div "Robyn Adams" at bounding box center [1337, 616] width 87 height 20
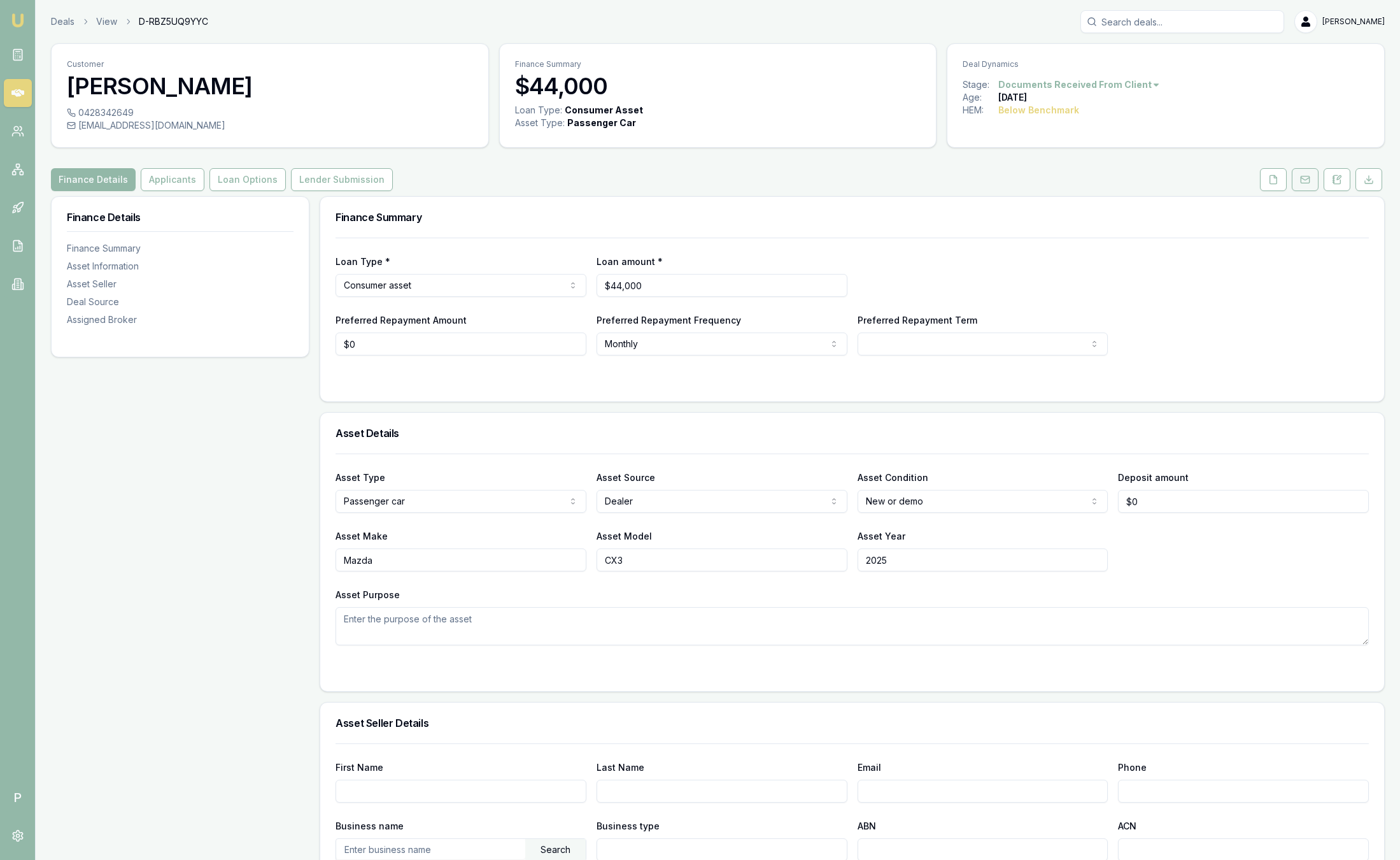
click at [1301, 178] on icon at bounding box center [1304, 179] width 8 height 3
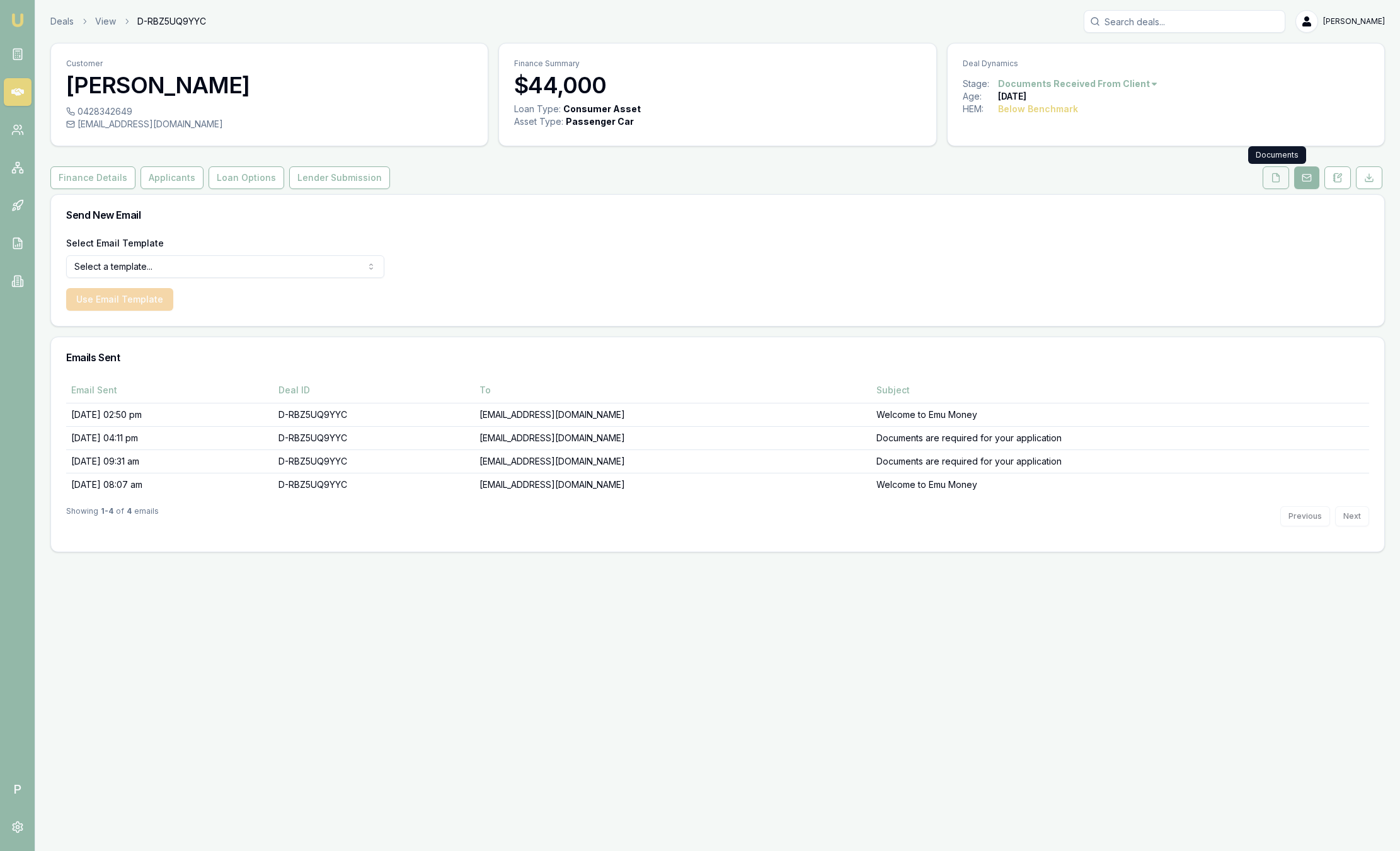
click at [1269, 170] on button at bounding box center [1276, 178] width 26 height 23
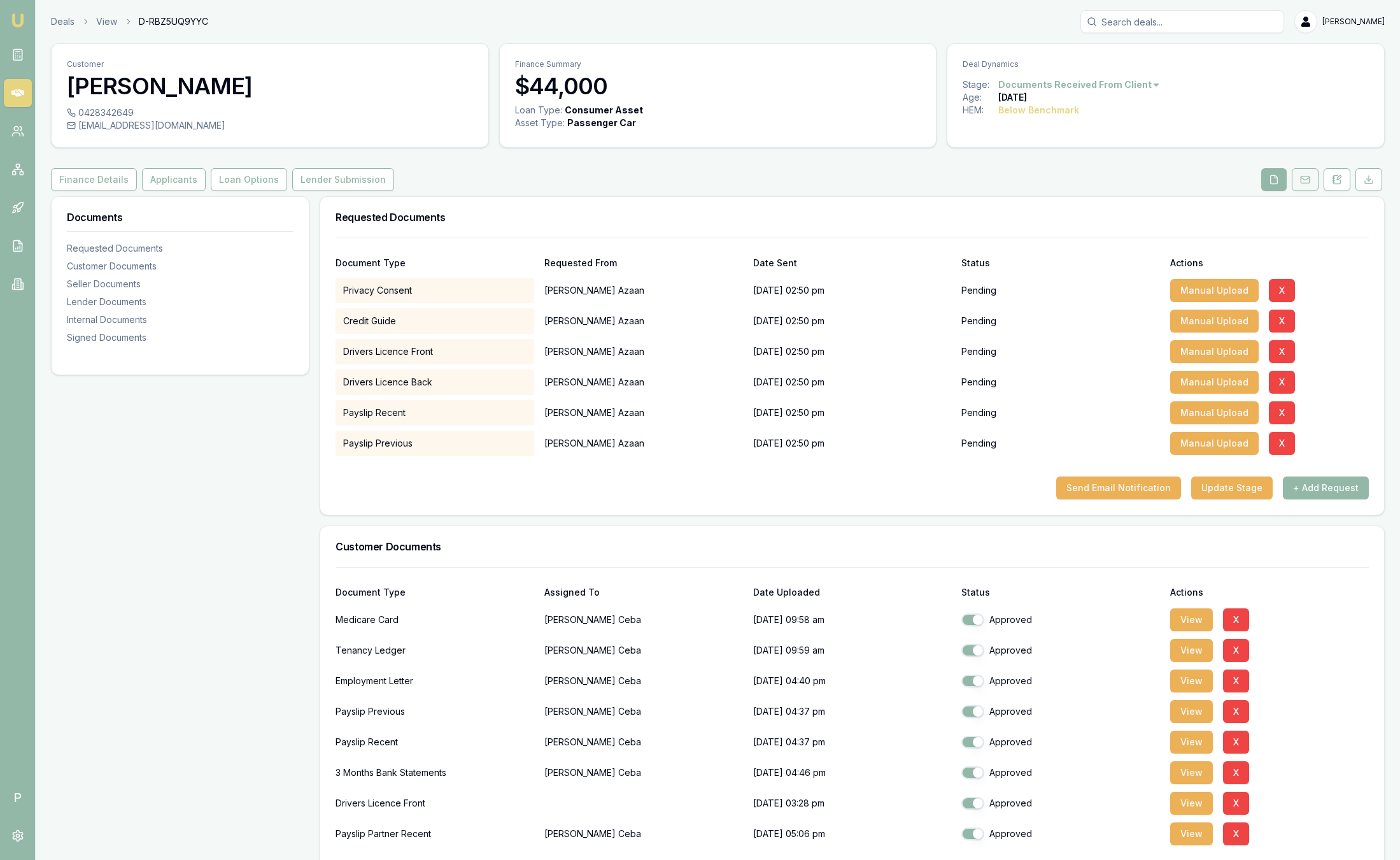
click at [1306, 183] on rect at bounding box center [1304, 180] width 8 height 7
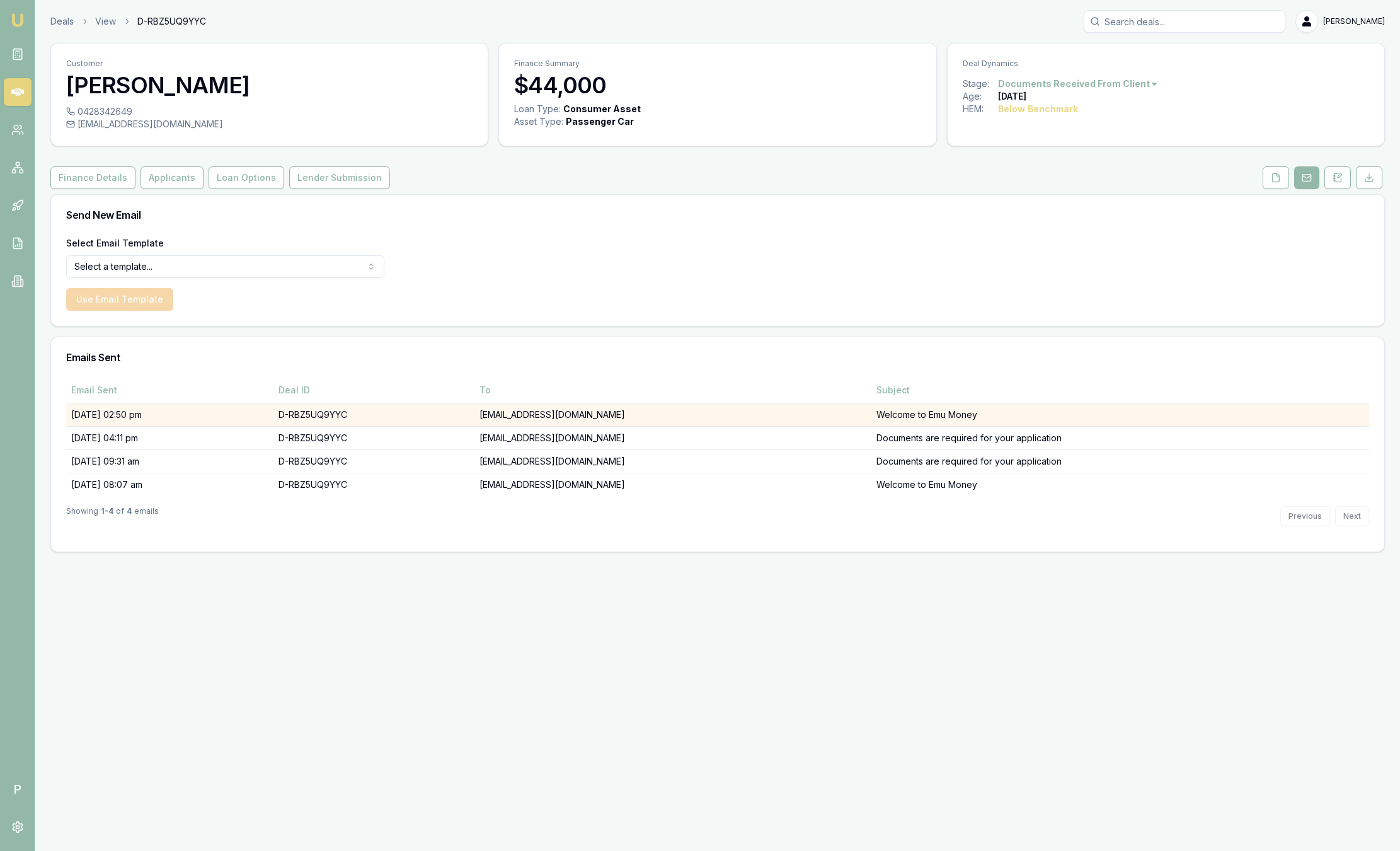
click at [710, 419] on td "urrahman.azaan@gmail.com" at bounding box center [673, 414] width 397 height 24
click at [710, 419] on td "[EMAIL_ADDRESS][DOMAIN_NAME]" at bounding box center [673, 414] width 397 height 24
click at [710, 419] on td "[EMAIL_ADDRESS][DOMAIN_NAME]" at bounding box center [673, 414] width 397 height 24
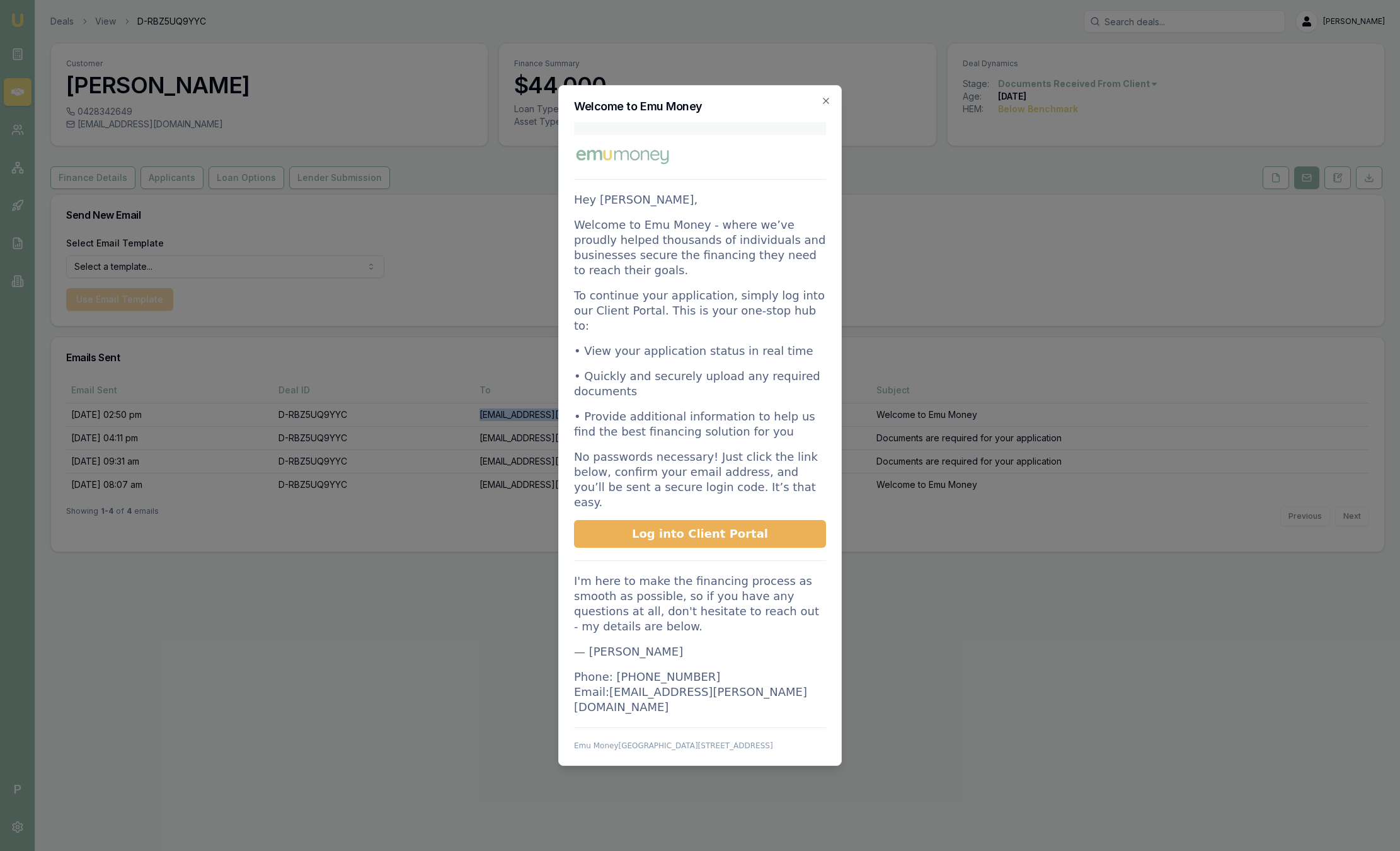
click at [728, 527] on span "Log into Client Portal" at bounding box center [700, 534] width 136 height 14
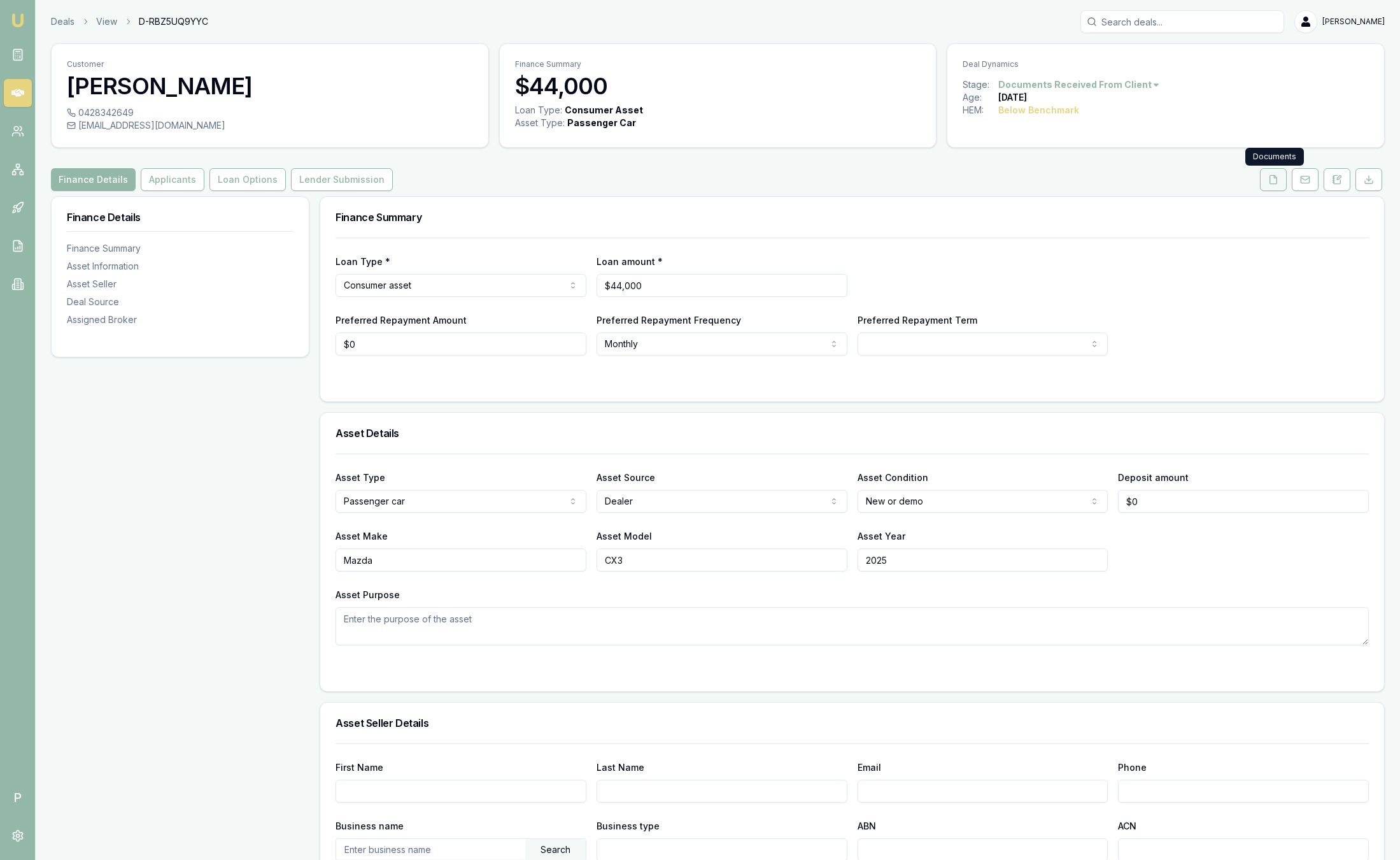
click at [1277, 182] on icon at bounding box center [1274, 179] width 7 height 8
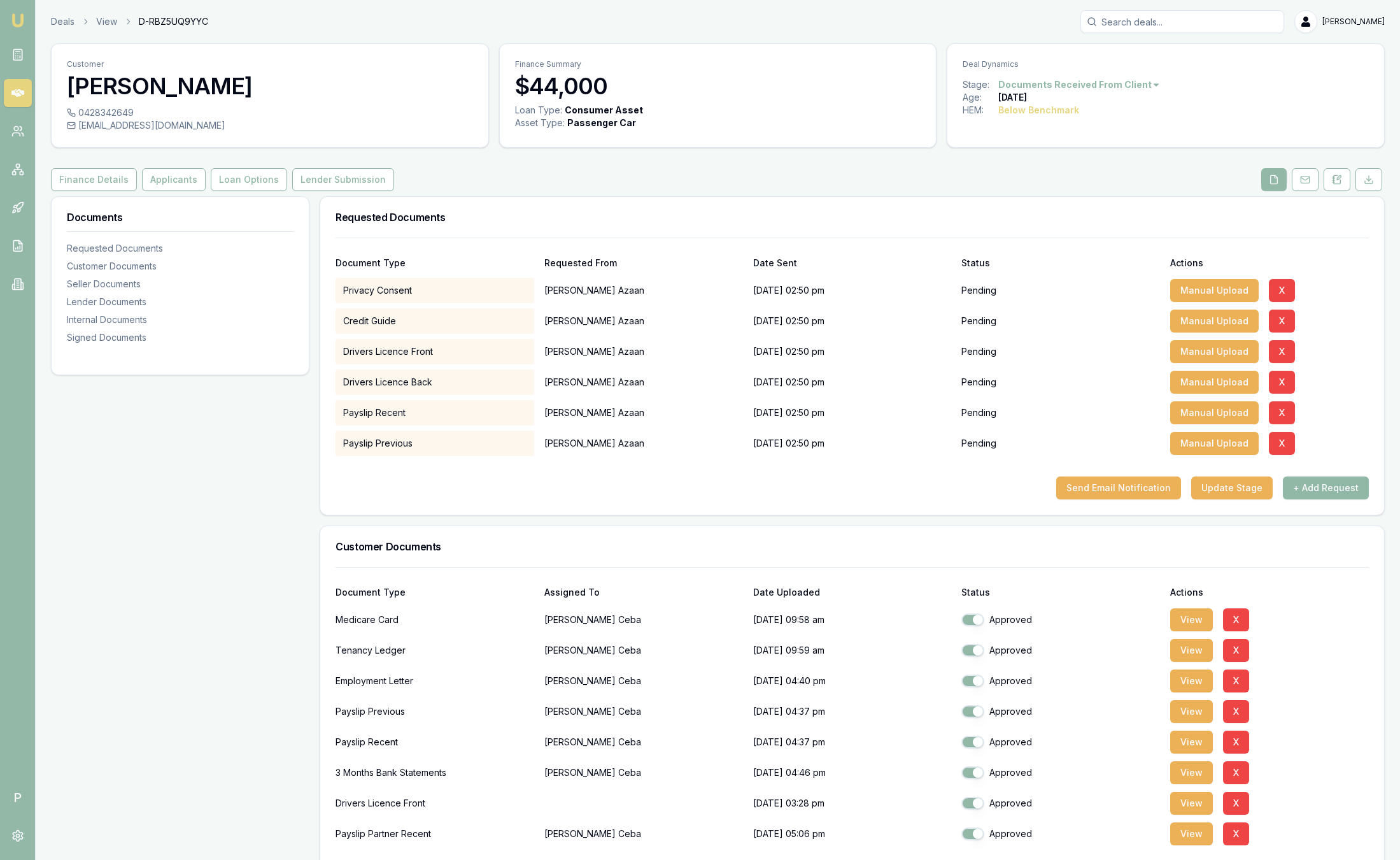
click at [1324, 487] on button "+ Add Request" at bounding box center [1325, 488] width 86 height 23
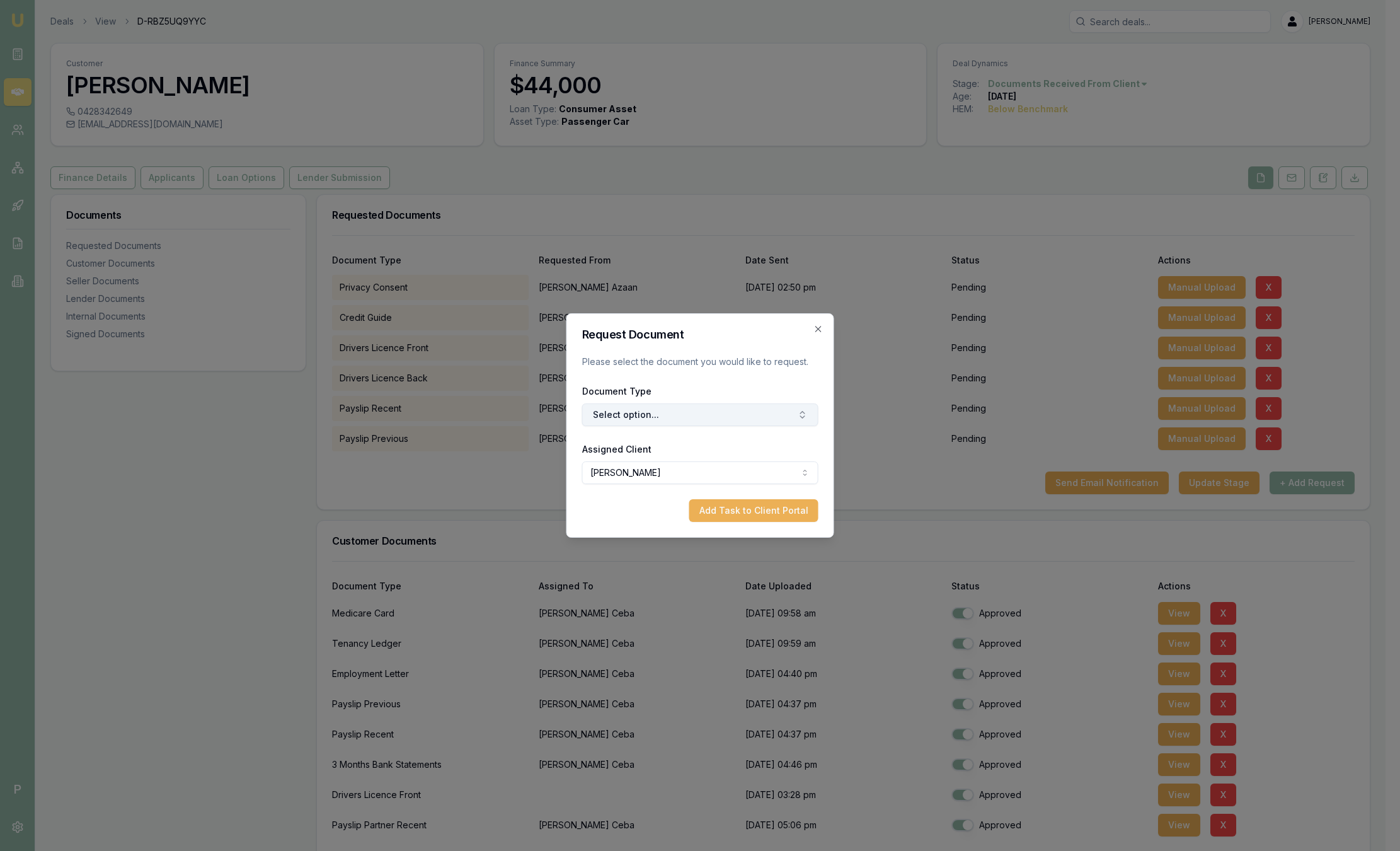
click at [684, 421] on button "Select option..." at bounding box center [700, 414] width 236 height 23
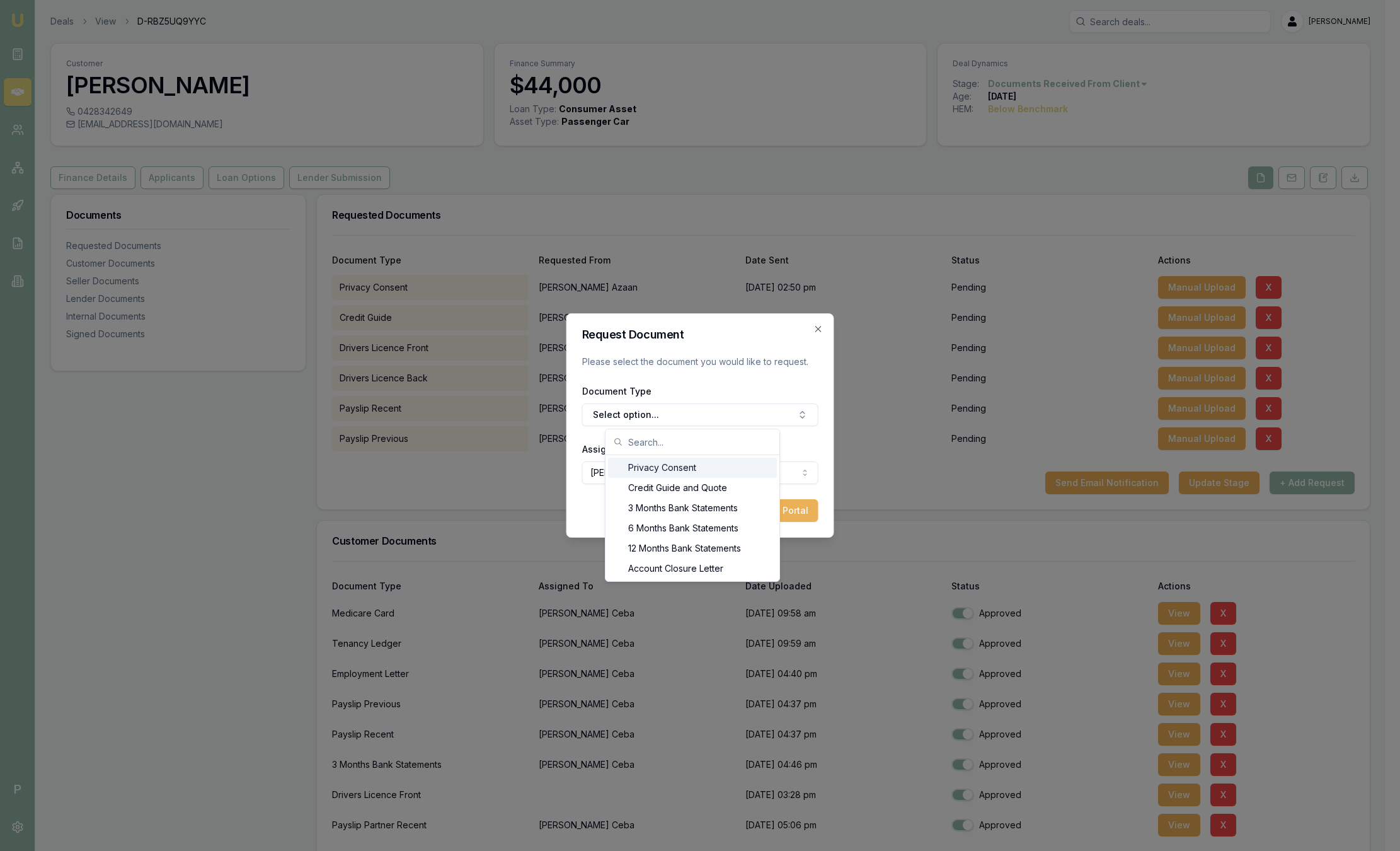
click at [690, 476] on div "Privacy Consent" at bounding box center [693, 467] width 169 height 20
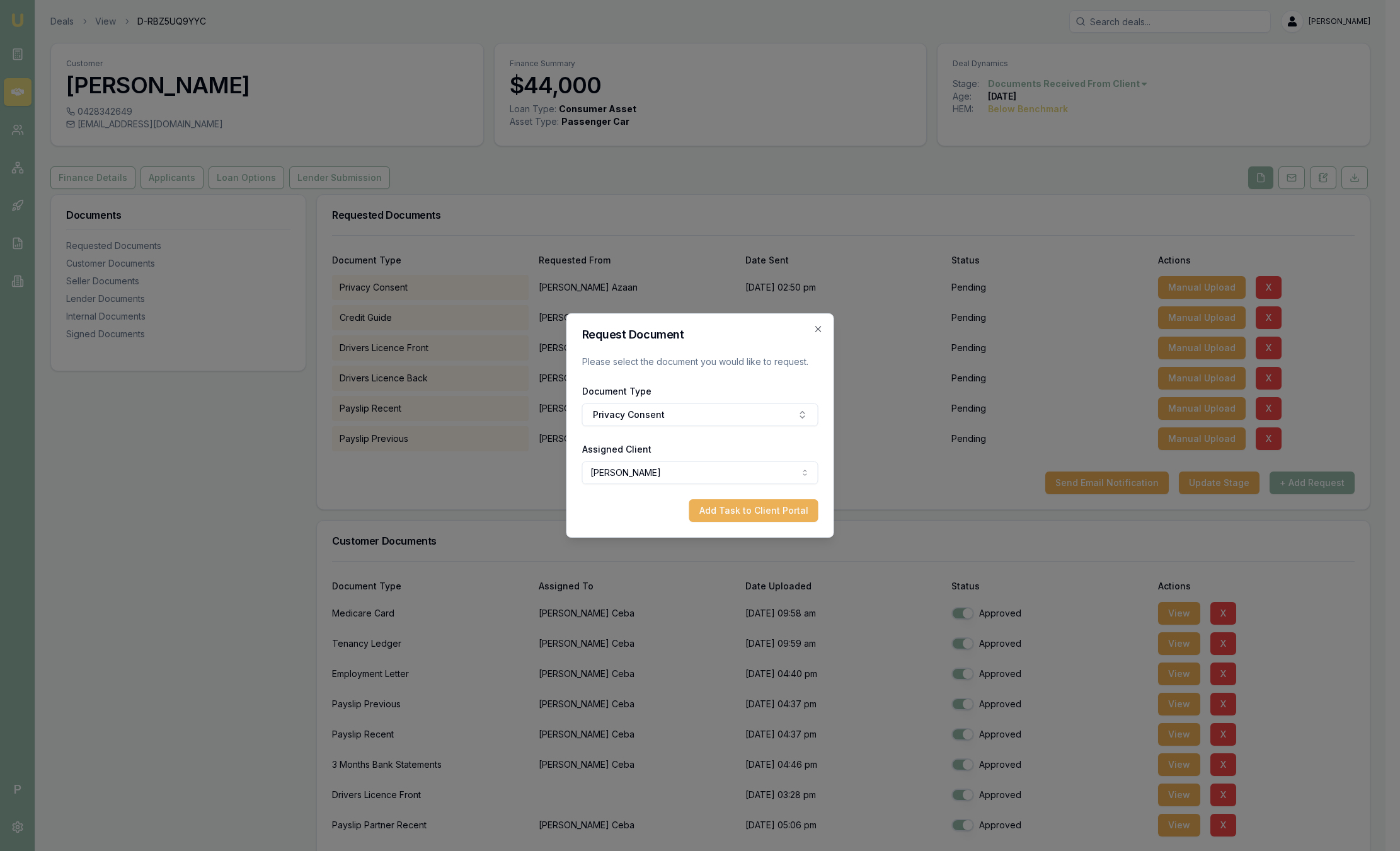
click at [686, 474] on body "Emu Broker P Deals View D-RBZ5UQ9YYC Sam Crouch Toggle Menu Customer Donna Ceba…" at bounding box center [693, 425] width 1386 height 851
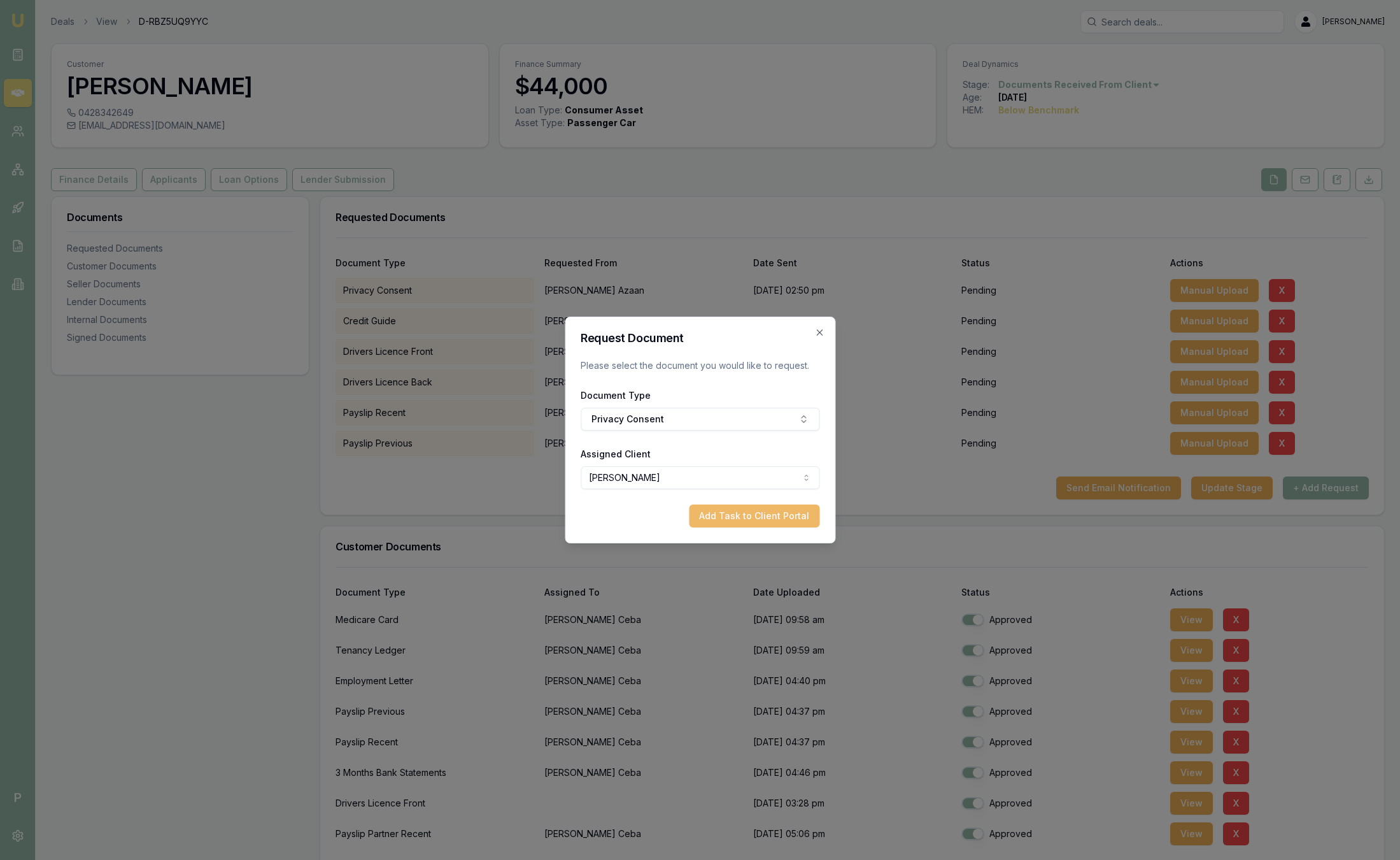
click at [734, 517] on button "Add Task to Client Portal" at bounding box center [754, 516] width 130 height 23
select select "U-L1U8T4XSH9"
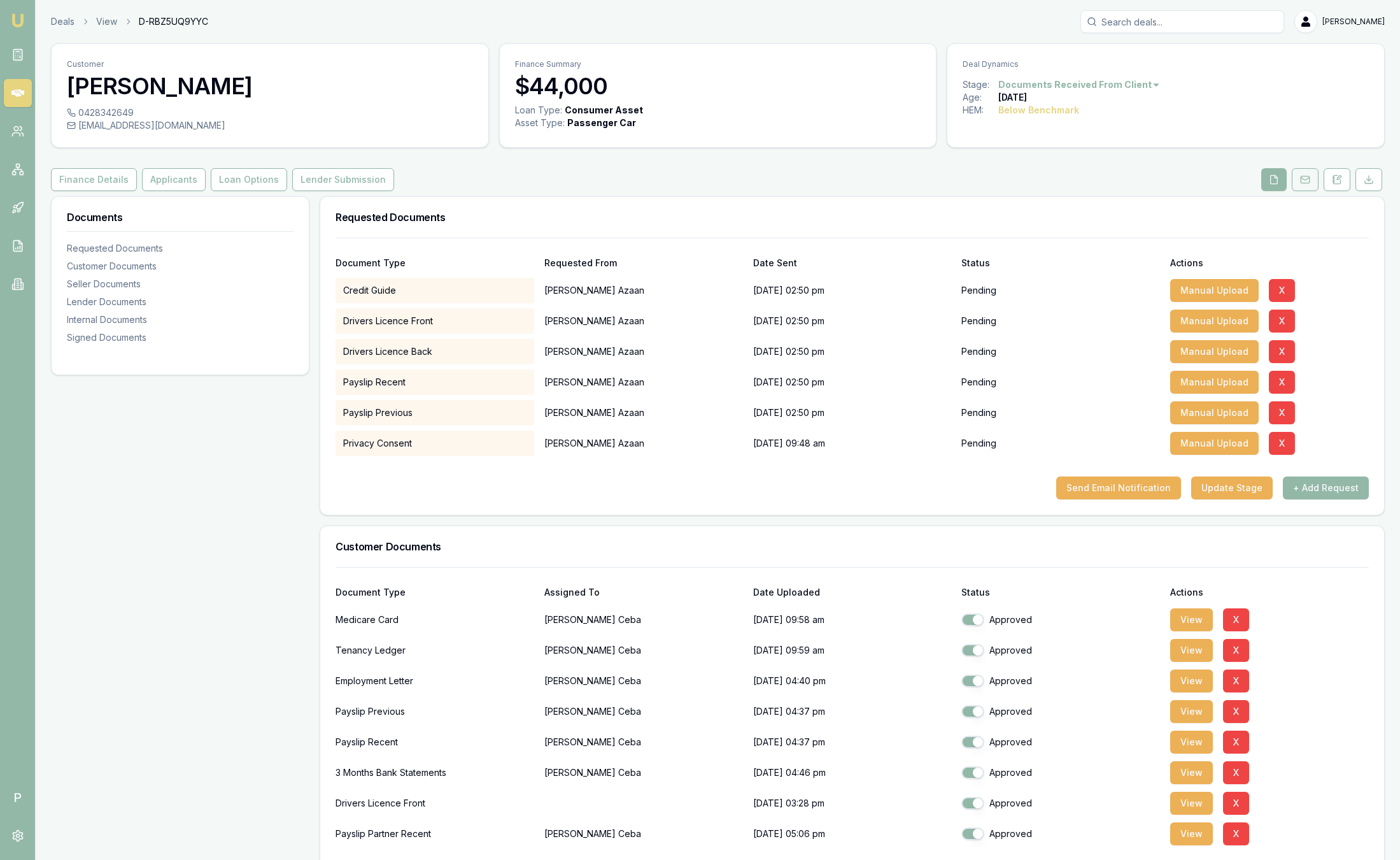
click at [1306, 177] on rect at bounding box center [1304, 180] width 8 height 7
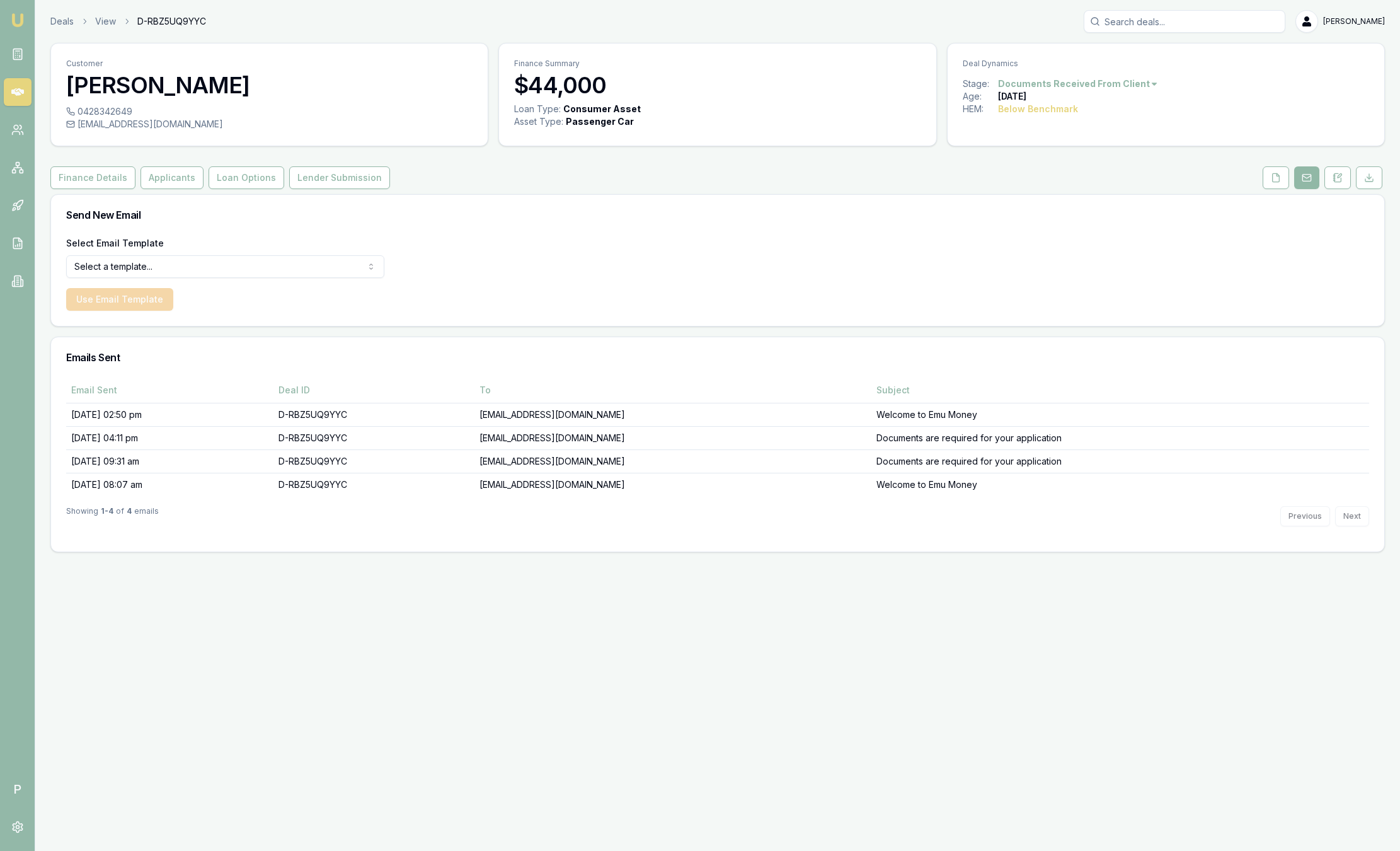
click at [1316, 182] on button at bounding box center [1307, 178] width 25 height 23
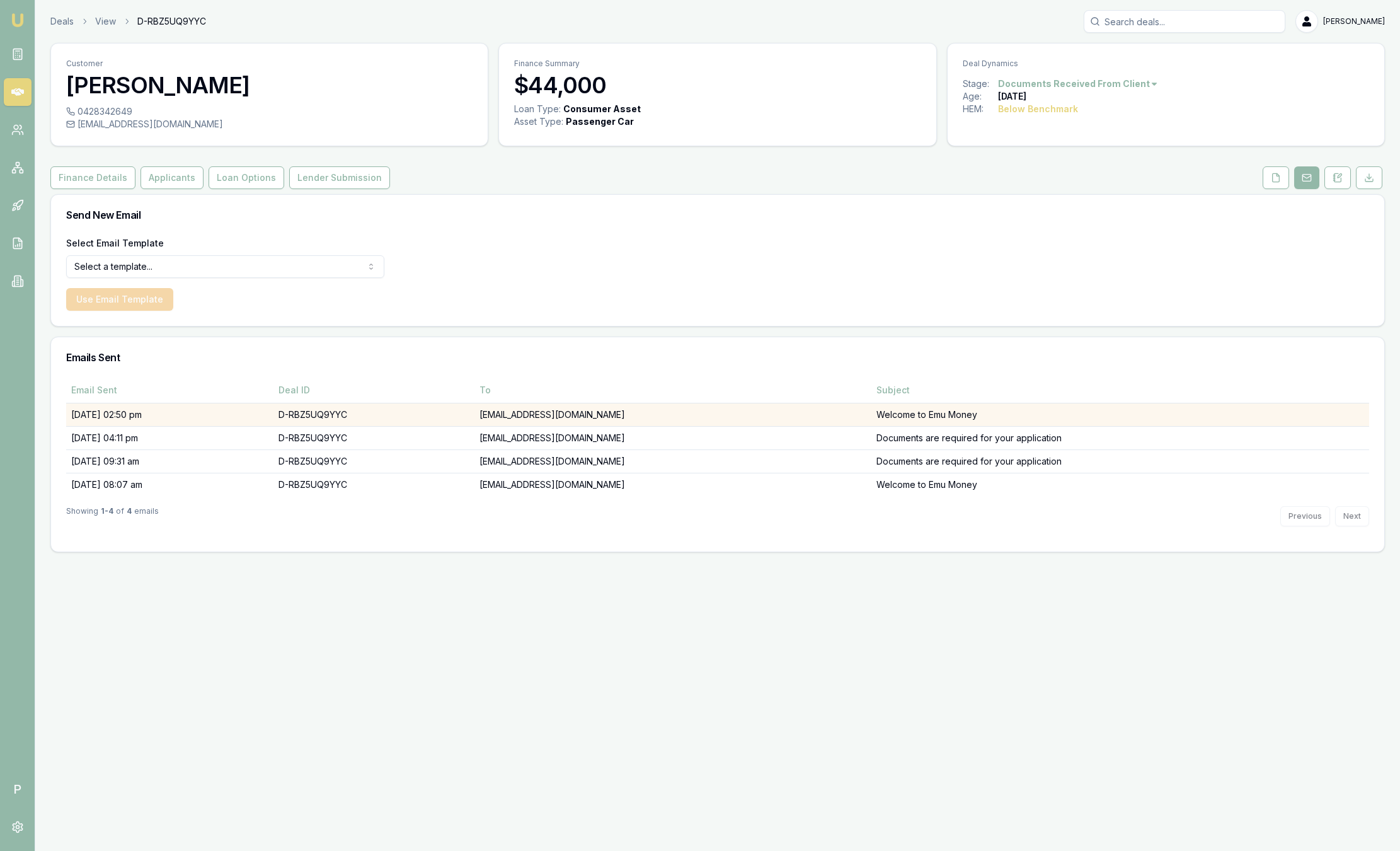
click at [728, 414] on td "urrahman.azaan@gmail.com" at bounding box center [673, 414] width 397 height 24
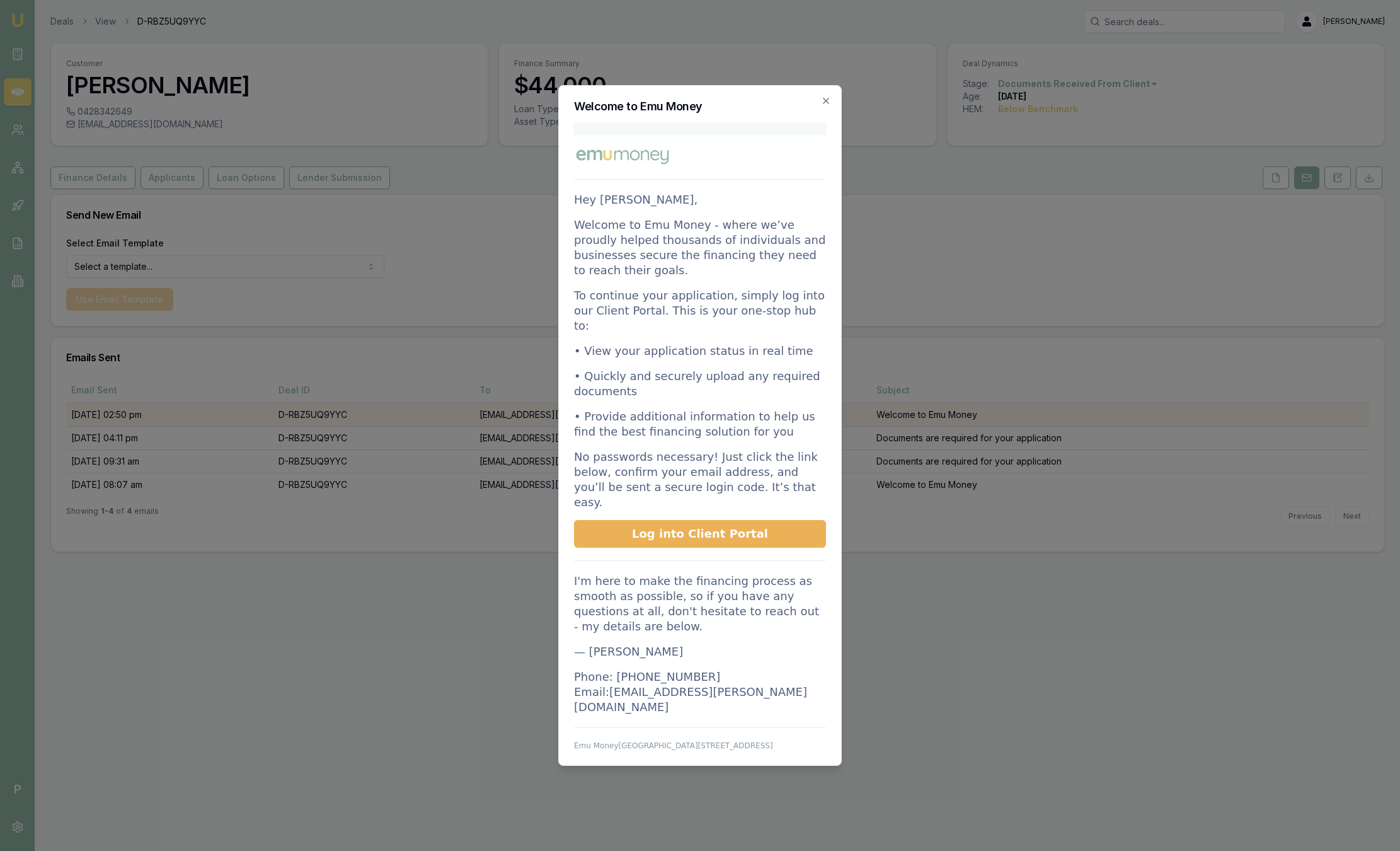
click at [728, 413] on p "• Provide additional information to help us find the best financing solution fo…" at bounding box center [700, 424] width 252 height 30
click at [742, 527] on span "Log into Client Portal" at bounding box center [700, 534] width 136 height 14
click at [821, 96] on icon "button" at bounding box center [826, 101] width 10 height 10
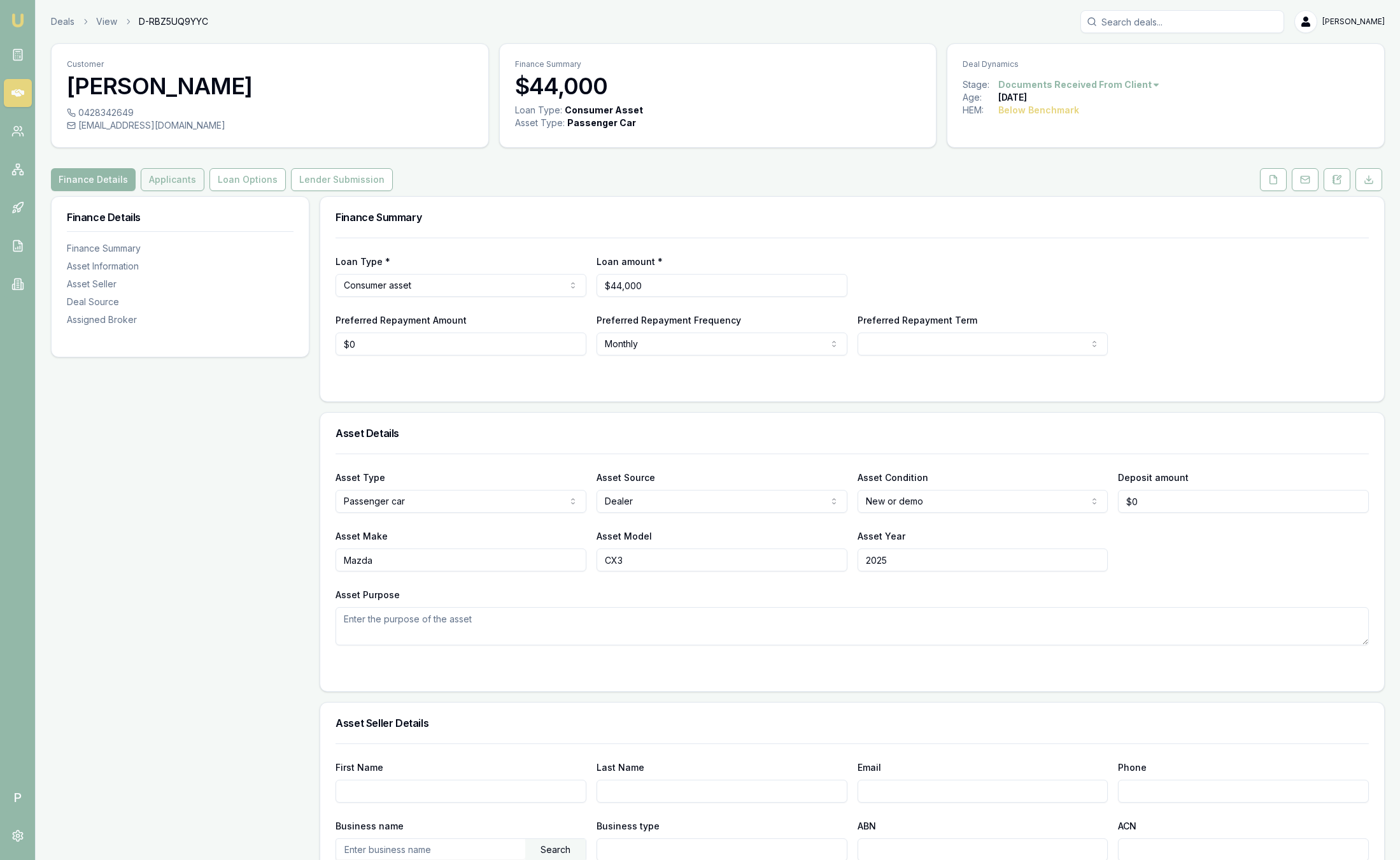
click at [173, 178] on button "Applicants" at bounding box center [172, 179] width 63 height 23
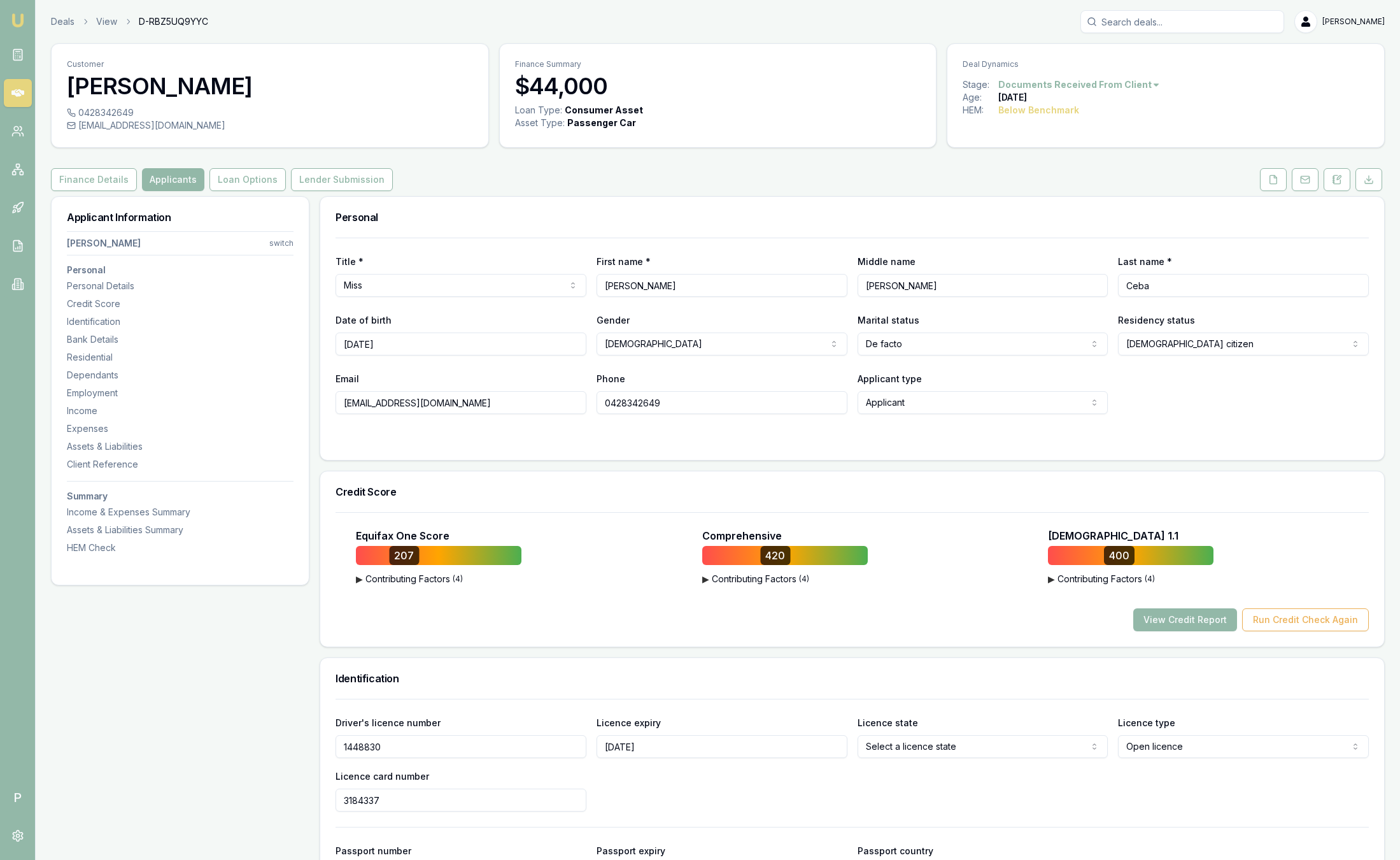
click at [277, 243] on html "Emu Broker P Deals View D-RBZ5UQ9YYC [PERSON_NAME] Toggle Menu Customer [PERSON…" at bounding box center [700, 430] width 1400 height 860
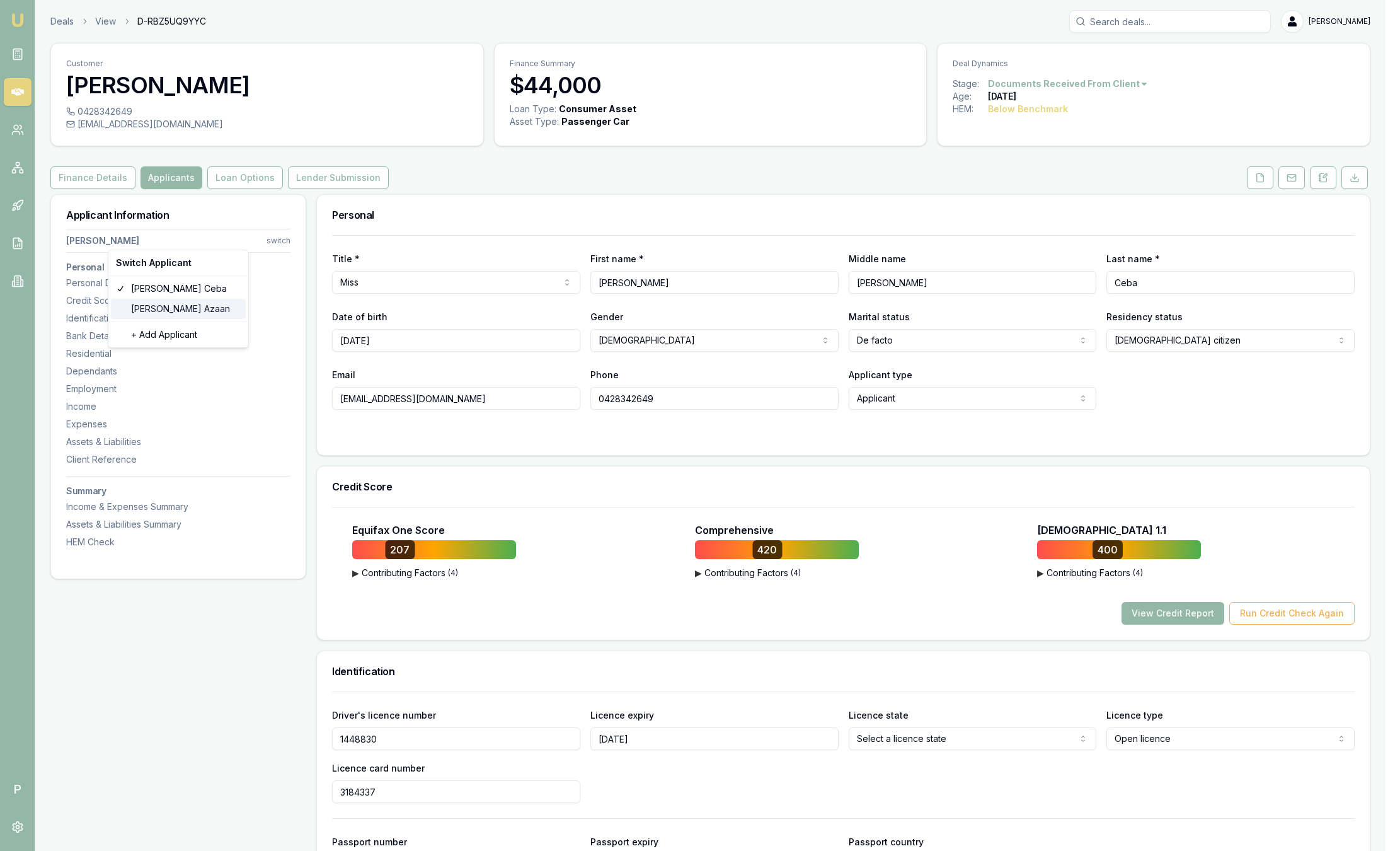
drag, startPoint x: 224, startPoint y: 307, endPoint x: 136, endPoint y: 305, distance: 88.0
click at [136, 305] on div "UR-Rahman Azaan" at bounding box center [178, 309] width 135 height 20
select select "Mr"
select select "MALE"
select select
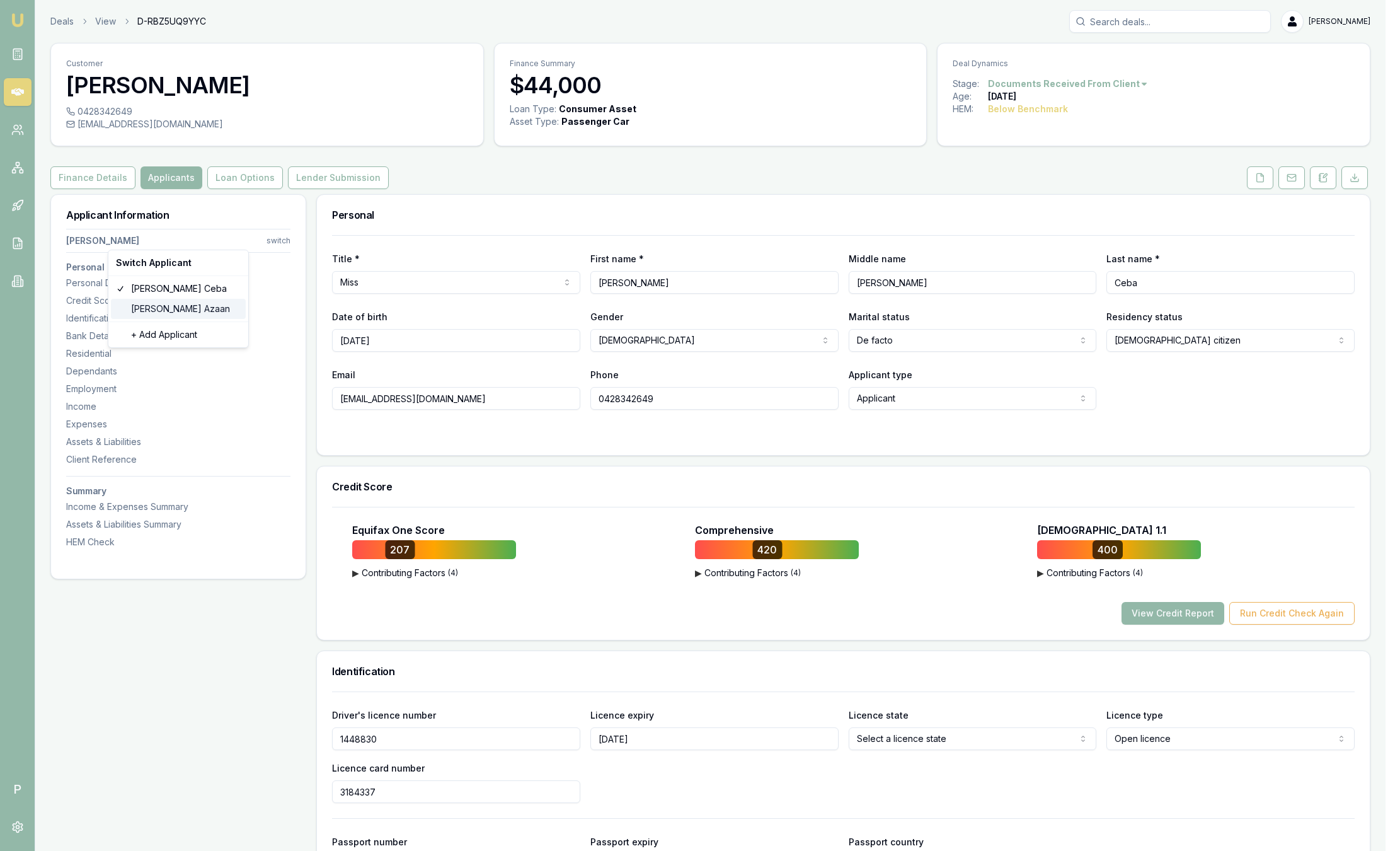
type input "UR-Rahman"
type input "Azaan"
type input "urrahman.azaan@gmail.com"
type input "0452287869"
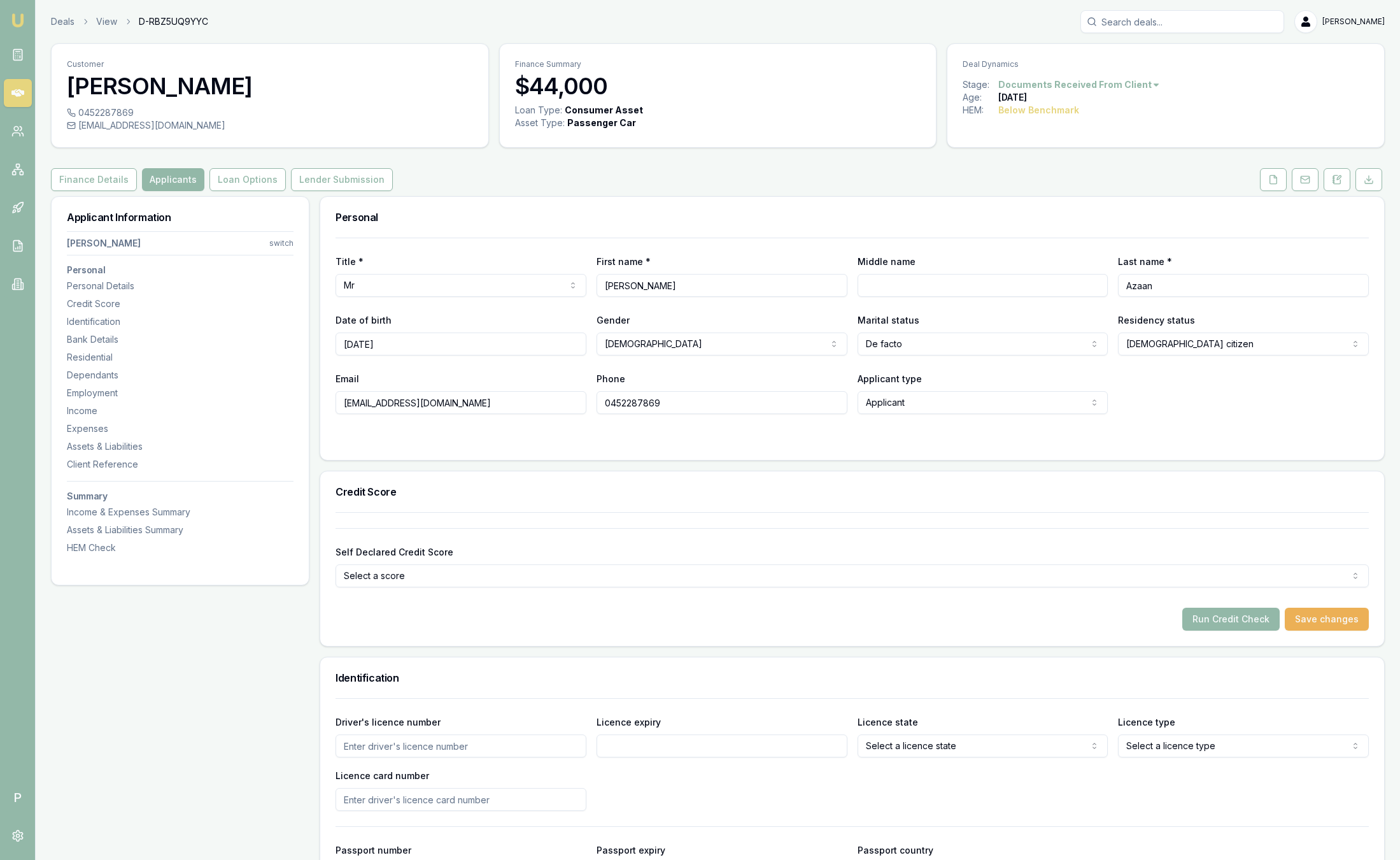
drag, startPoint x: 775, startPoint y: 283, endPoint x: 527, endPoint y: 282, distance: 248.0
click at [507, 282] on div "Title * Mr Mr Mrs Miss Ms Dr Prof First name * UR-Rahman Middle name Last name …" at bounding box center [852, 275] width 1033 height 43
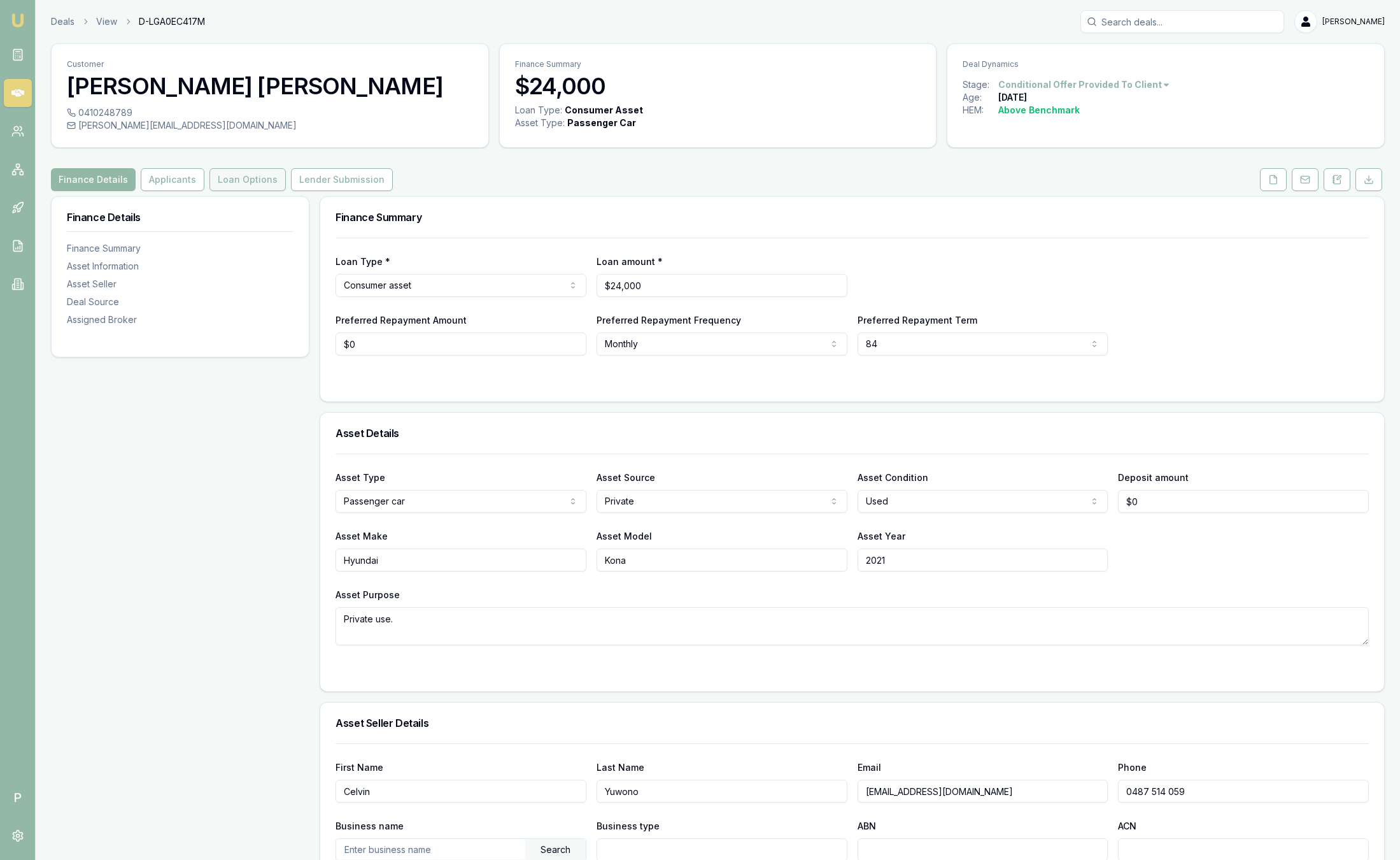
click at [222, 182] on button "Loan Options" at bounding box center [248, 179] width 76 height 23
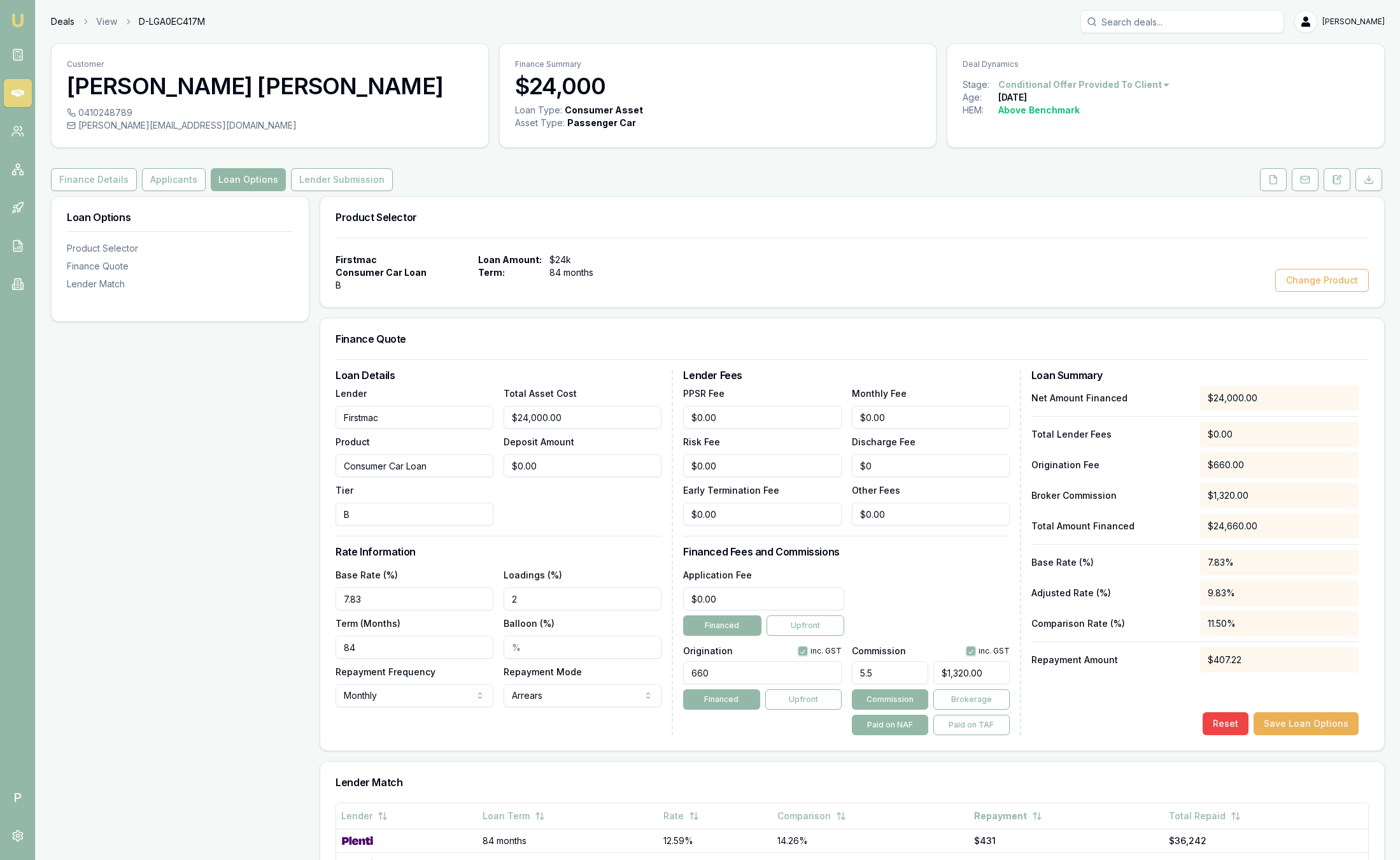
click at [73, 19] on link "Deals" at bounding box center [63, 22] width 24 height 13
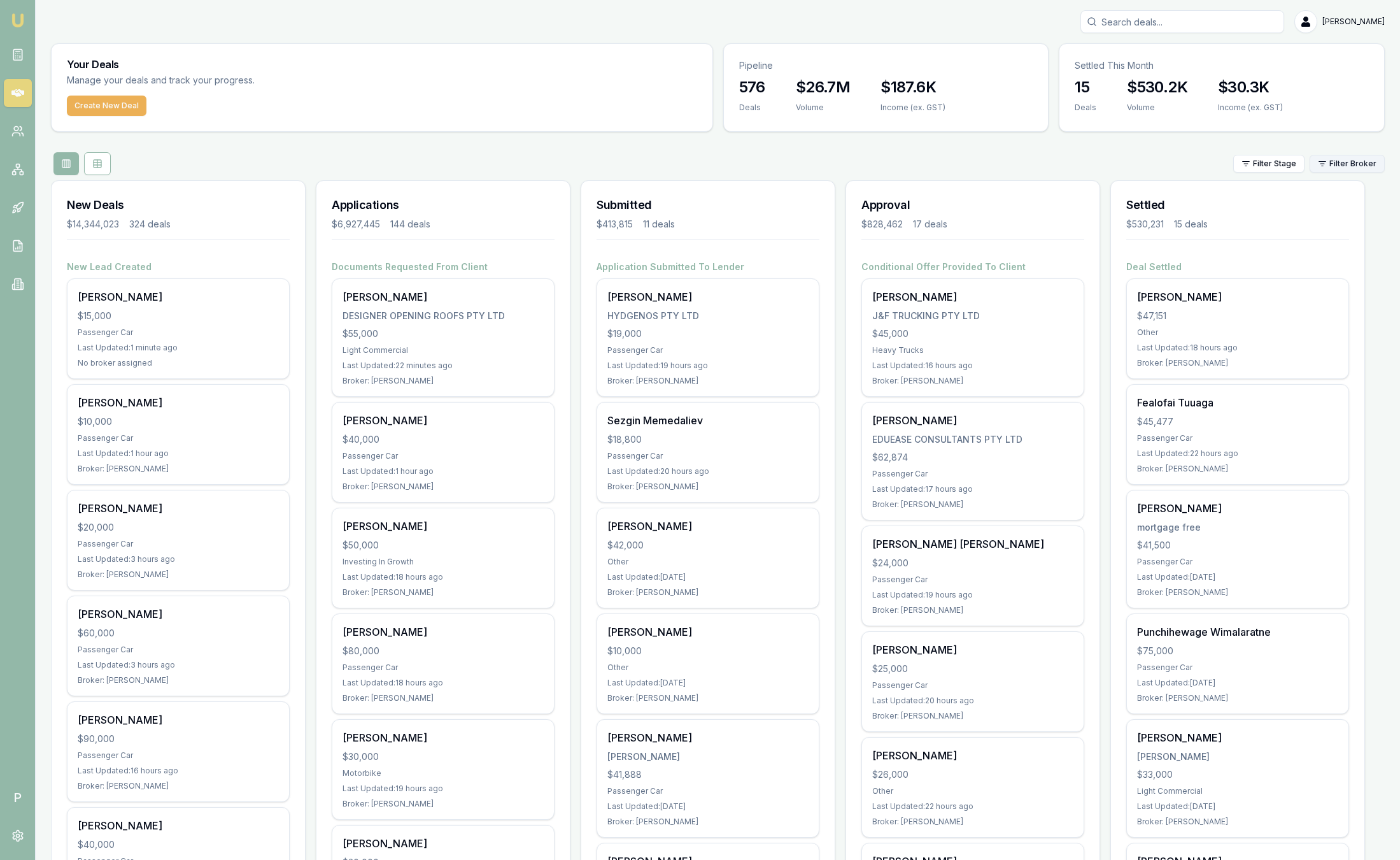
click at [1368, 162] on html "Emu Broker P [PERSON_NAME] Toggle Menu Your Deals Manage your deals and track y…" at bounding box center [700, 430] width 1400 height 860
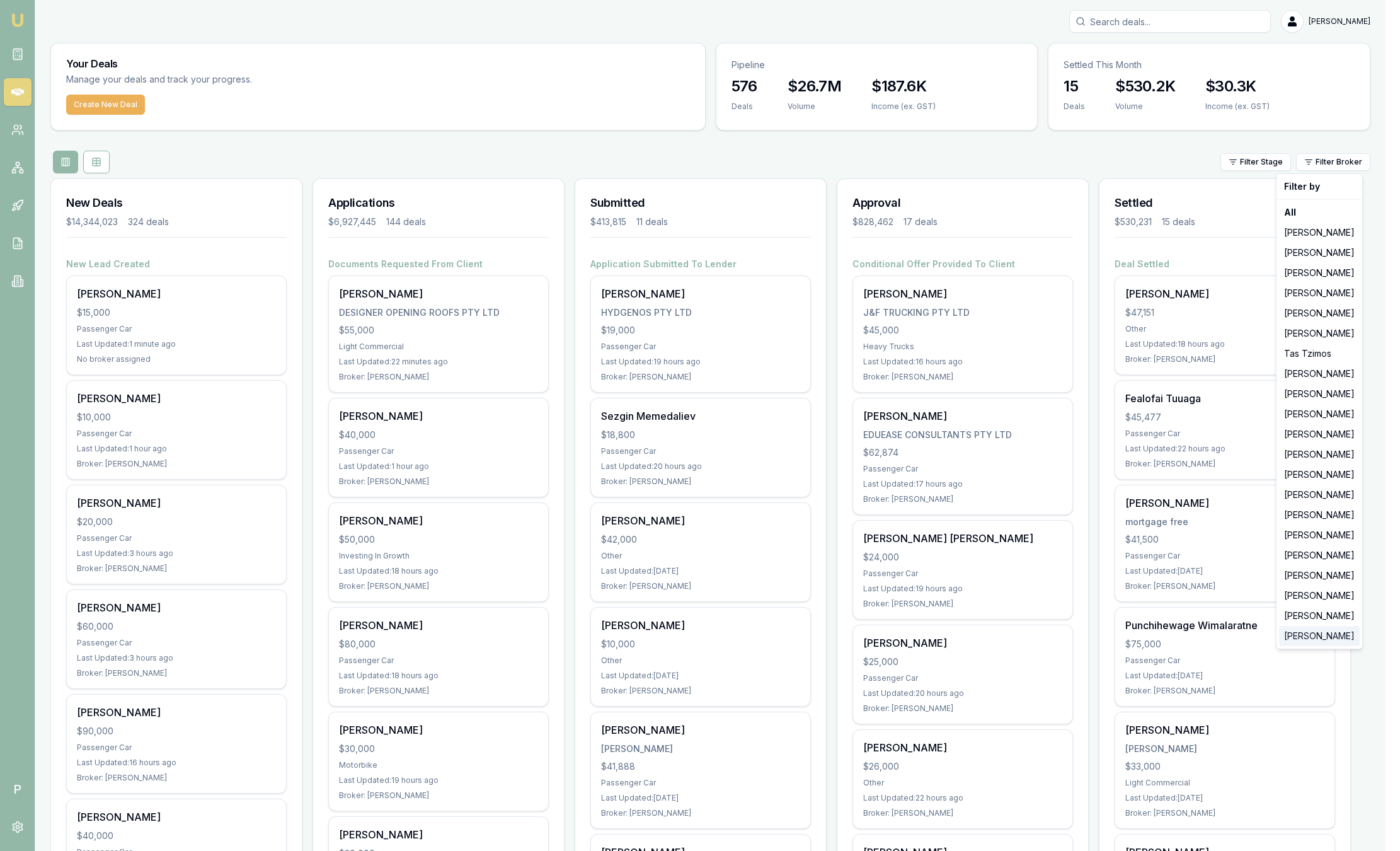
click at [1337, 637] on div "[PERSON_NAME]" at bounding box center [1319, 636] width 81 height 20
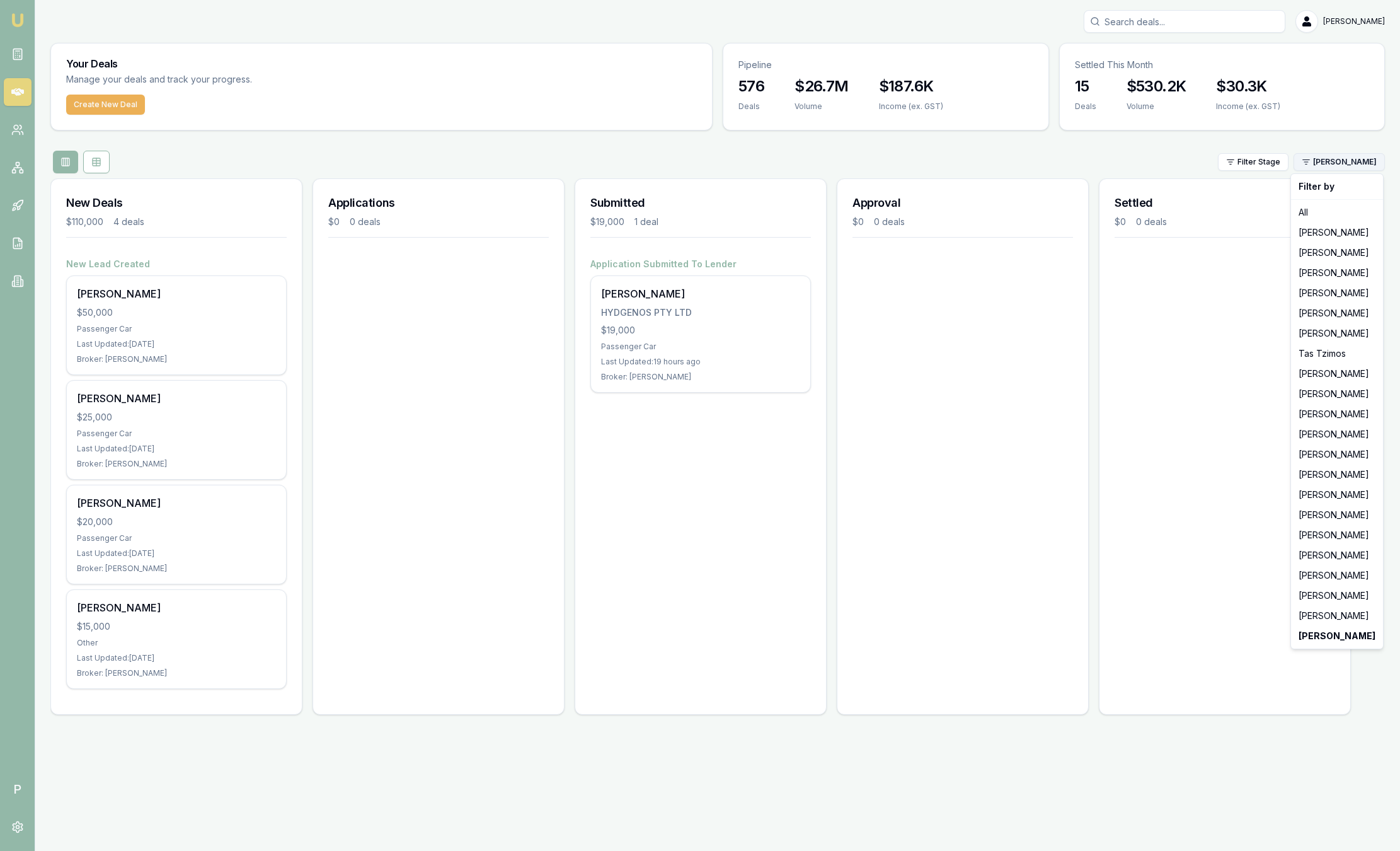
click at [1342, 160] on html "Emu Broker P [PERSON_NAME] Toggle Menu Your Deals Manage your deals and track y…" at bounding box center [700, 425] width 1400 height 851
click at [1335, 609] on div "[PERSON_NAME]" at bounding box center [1337, 616] width 87 height 20
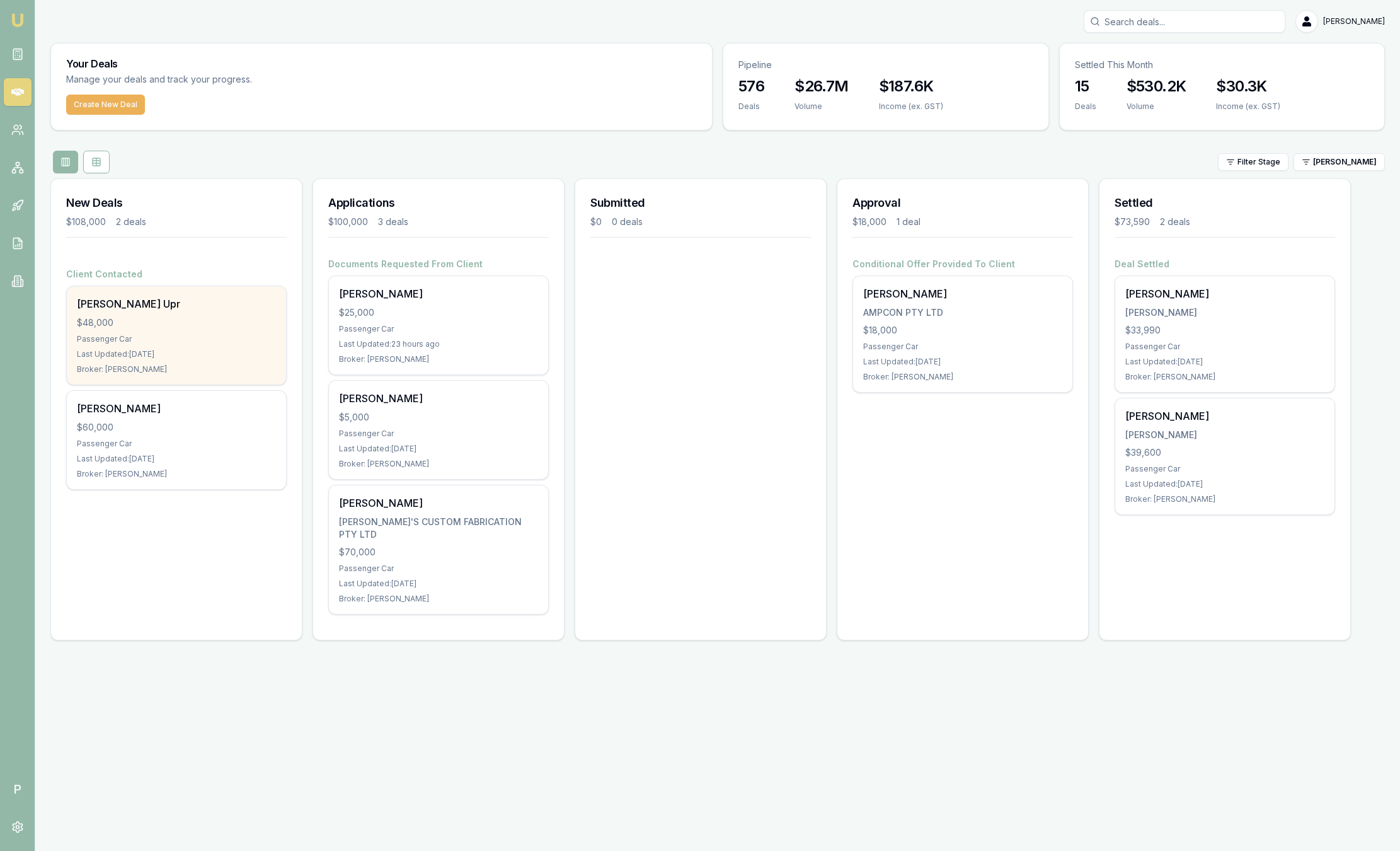
click at [236, 342] on div "Passenger Car" at bounding box center [176, 339] width 199 height 10
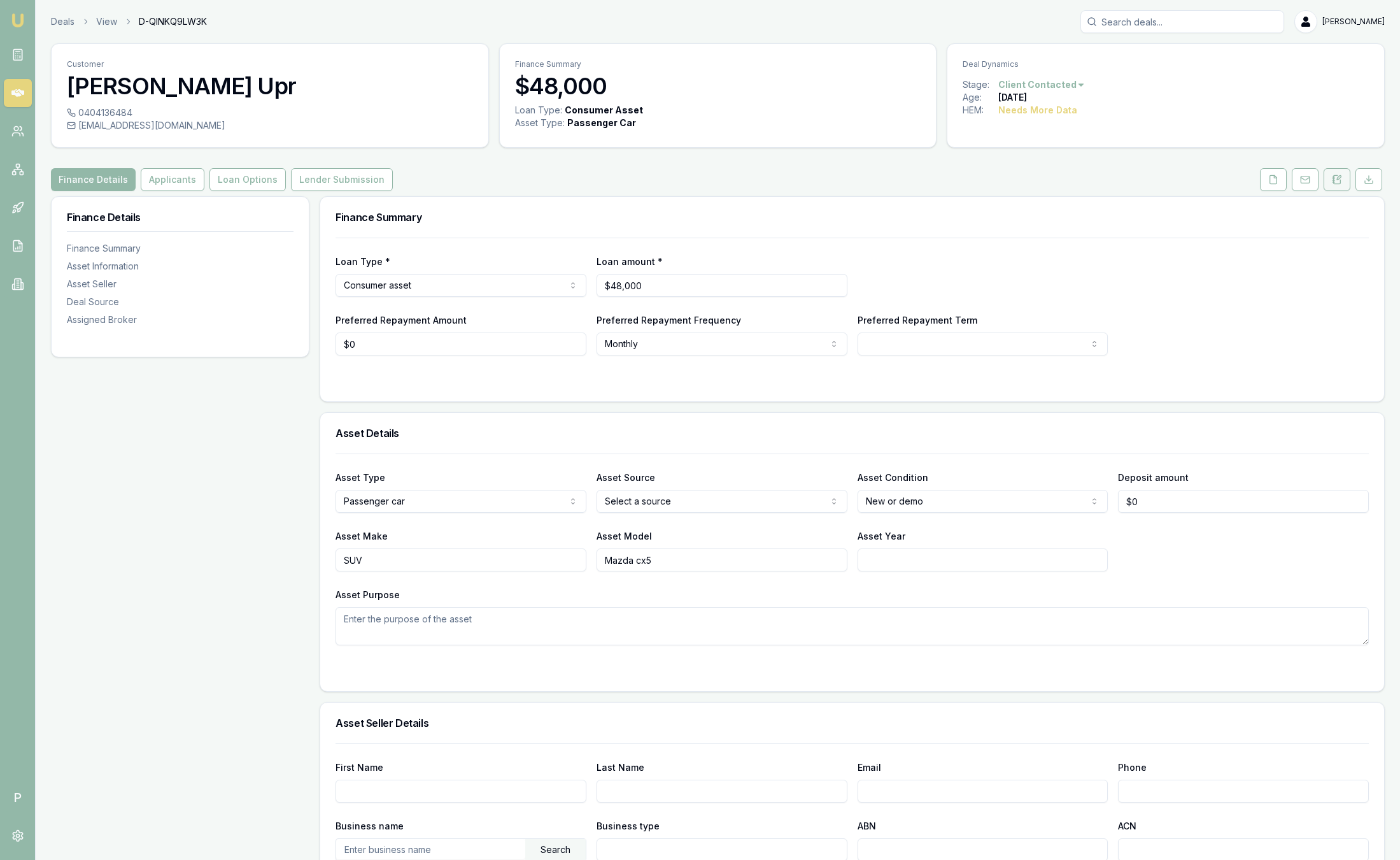
click at [1347, 179] on button at bounding box center [1337, 179] width 27 height 23
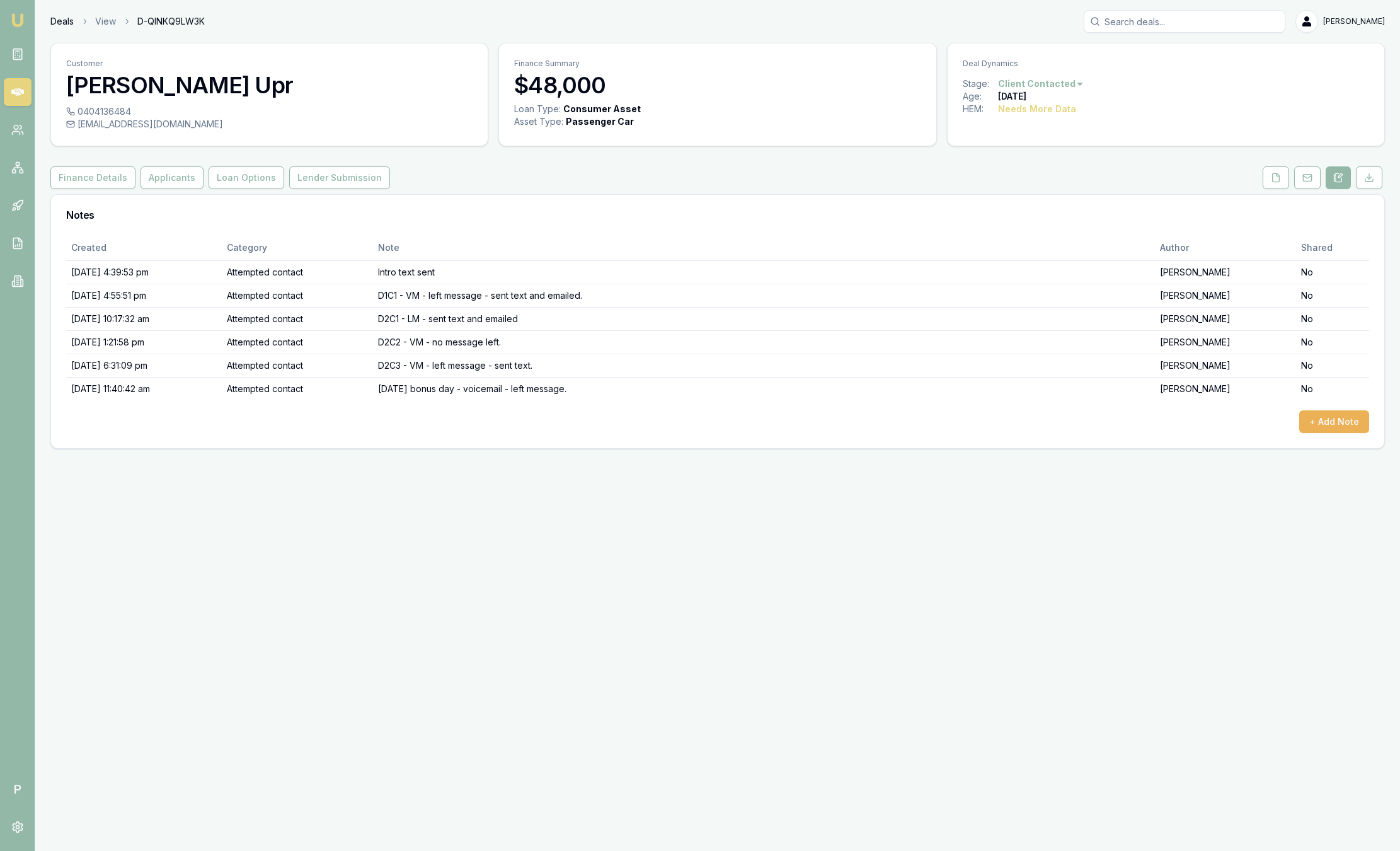
click at [66, 20] on link "Deals" at bounding box center [62, 21] width 24 height 13
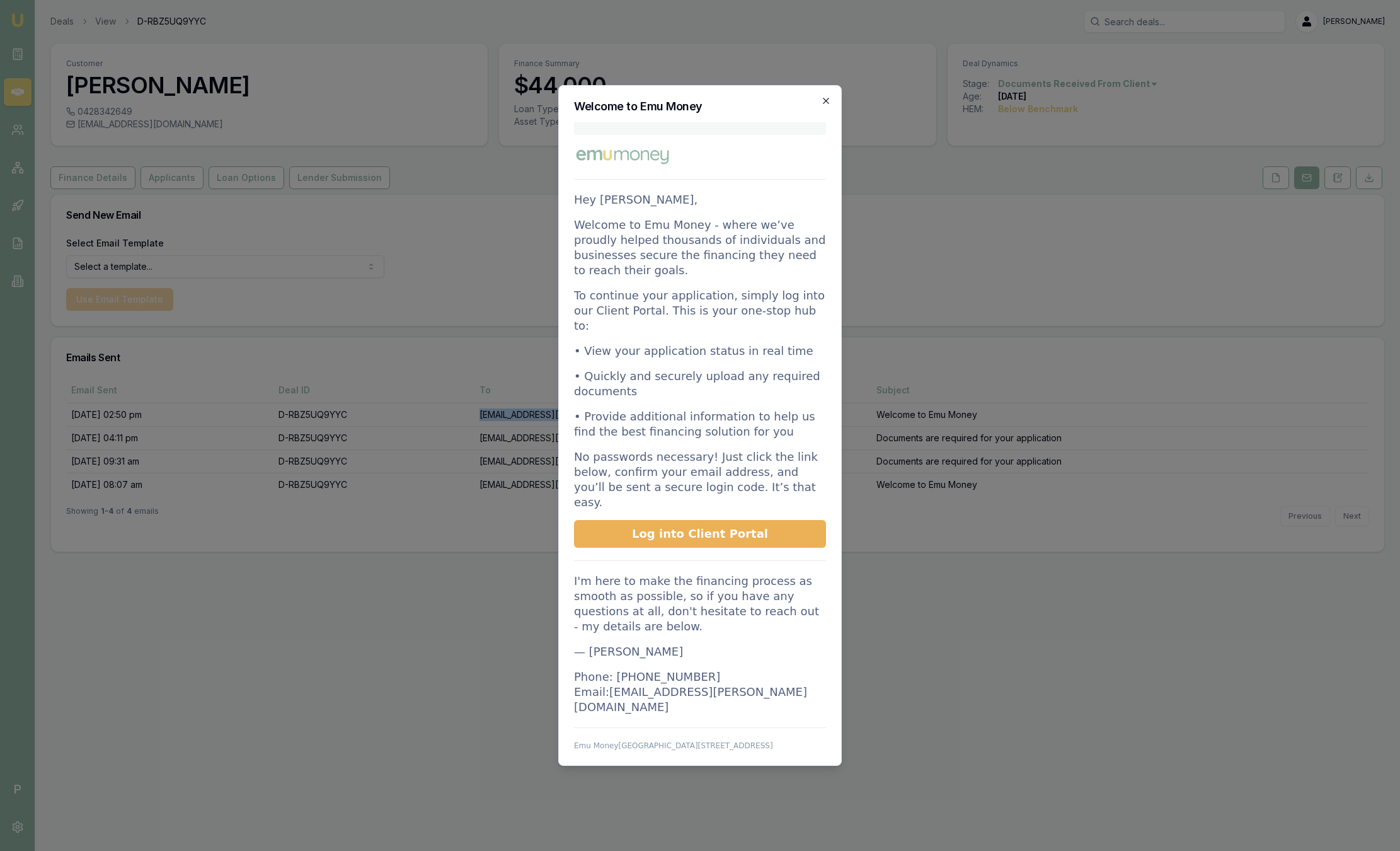
click at [826, 101] on icon "button" at bounding box center [826, 101] width 6 height 6
